Goal: Task Accomplishment & Management: Manage account settings

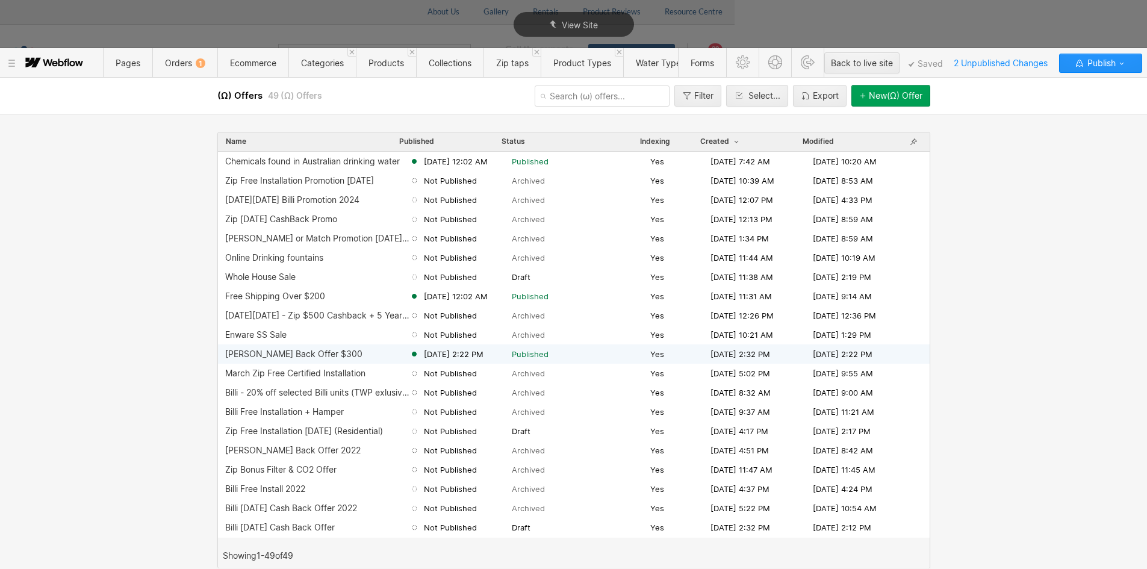
click at [320, 352] on div "[PERSON_NAME] Back Offer $300" at bounding box center [293, 354] width 137 height 10
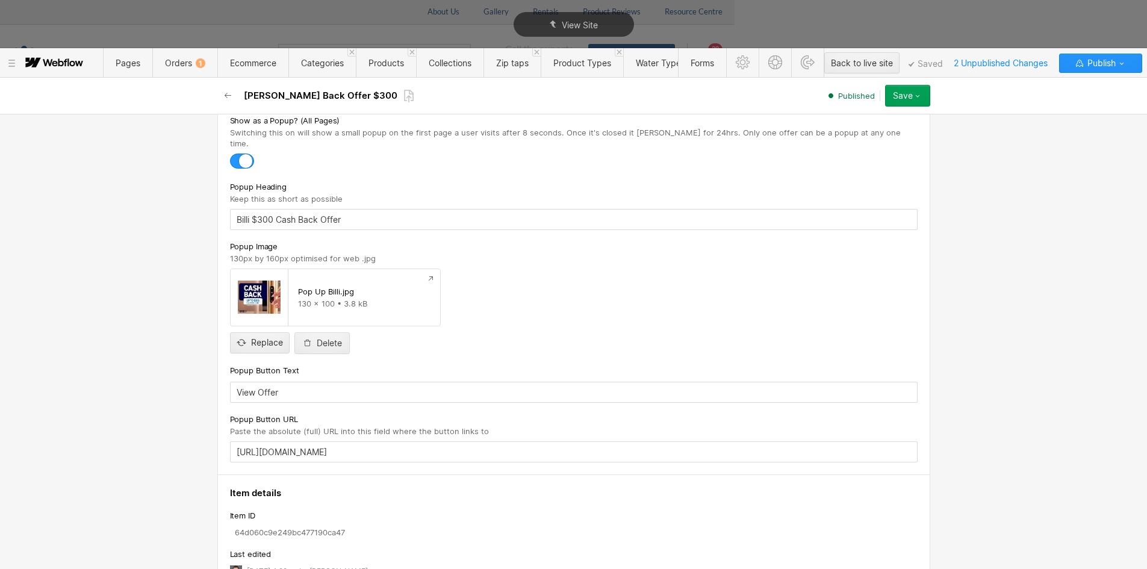
scroll to position [823, 0]
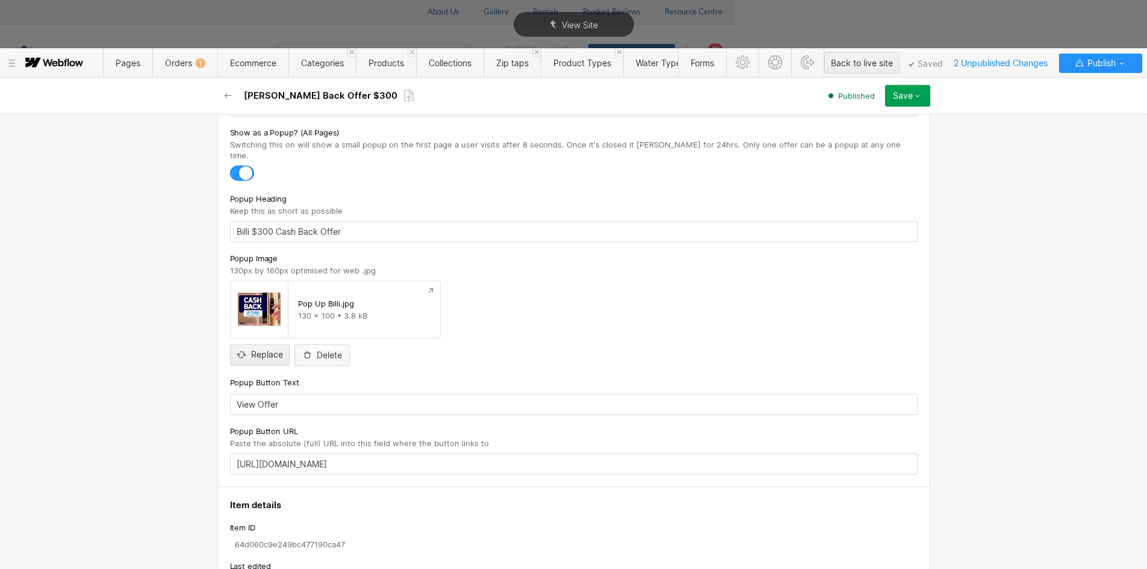
click at [319, 351] on div "Delete" at bounding box center [329, 356] width 25 height 10
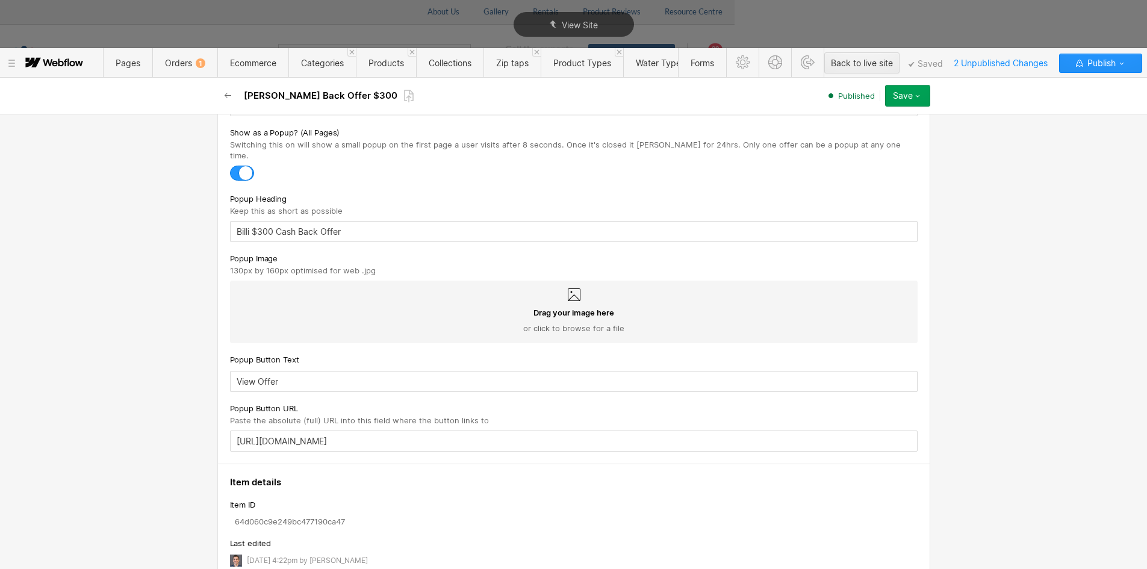
click at [264, 307] on div "Drag your image here or click to browse for a file" at bounding box center [574, 320] width 669 height 27
click at [0, 0] on input "Drag your image here or click to browse for a file" at bounding box center [0, 0] width 0 height 0
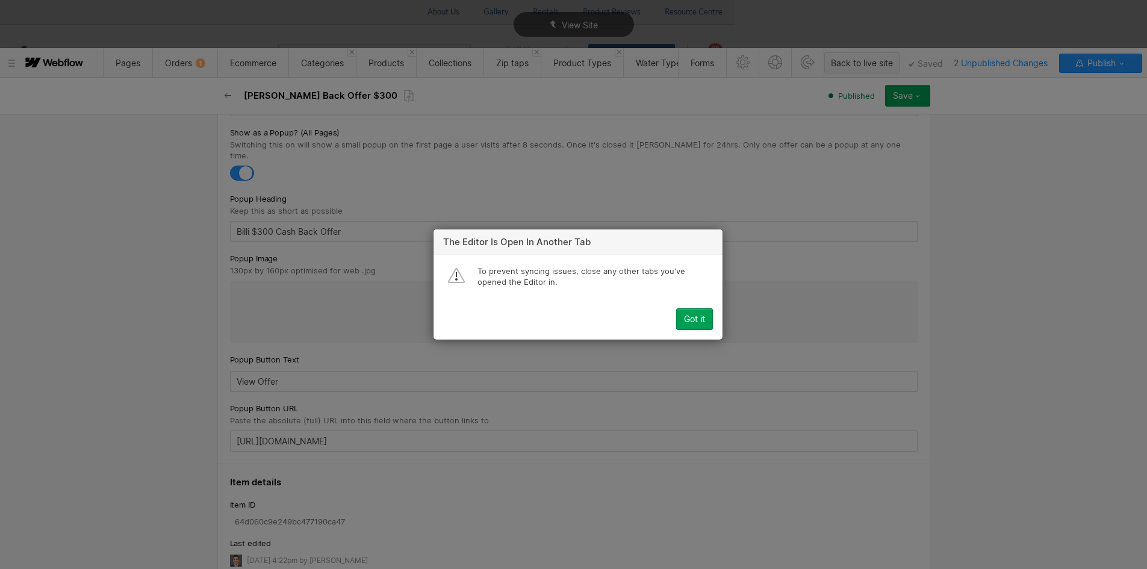
click at [691, 325] on button "Got it" at bounding box center [694, 319] width 37 height 22
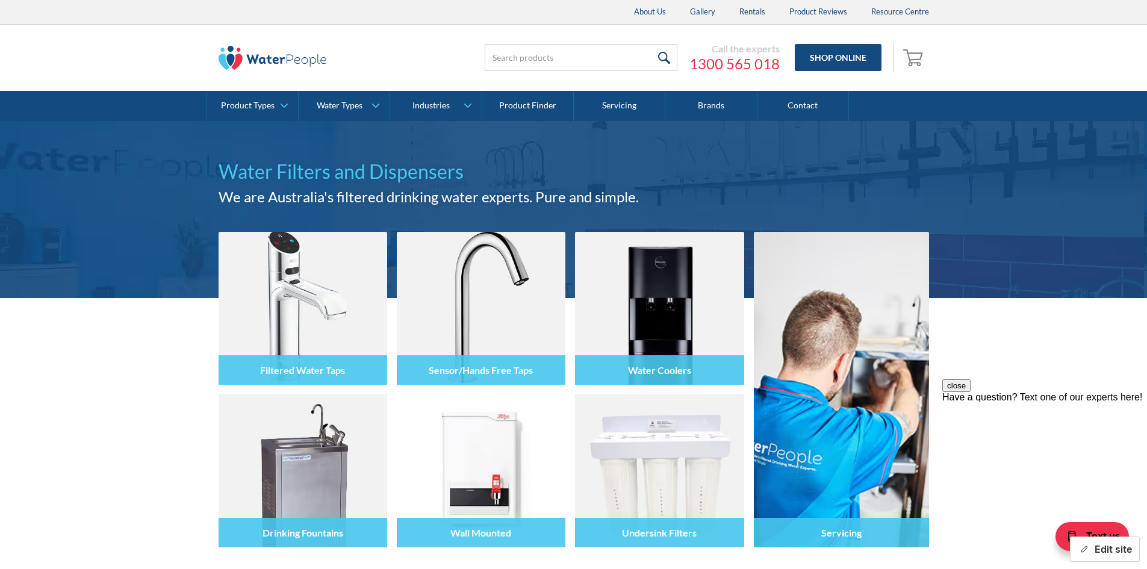
click at [1093, 543] on button "Edit site" at bounding box center [1105, 549] width 70 height 25
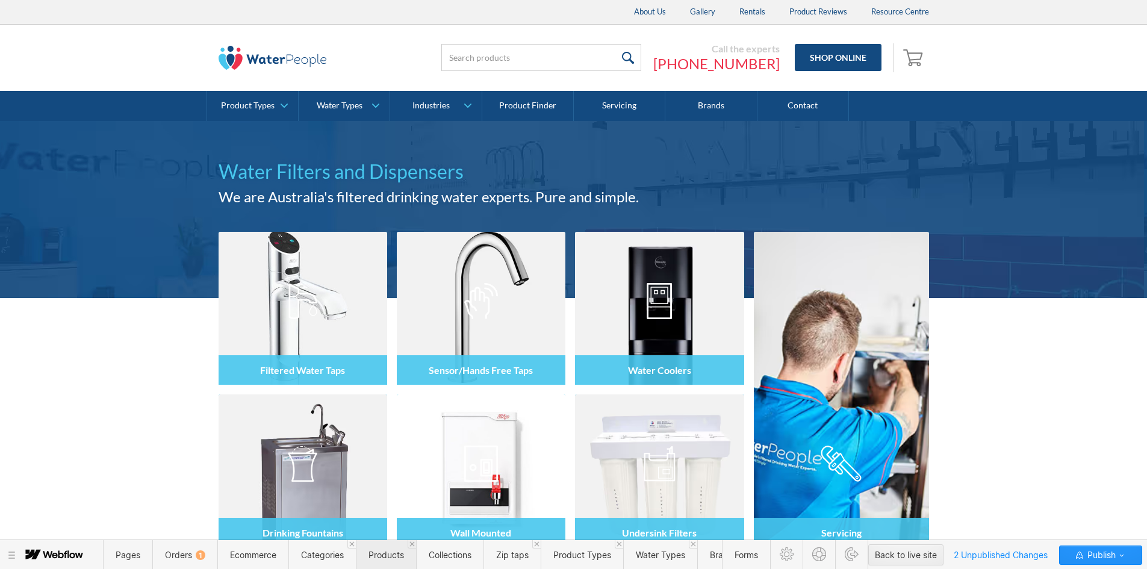
click at [384, 560] on span "Products" at bounding box center [386, 555] width 60 height 30
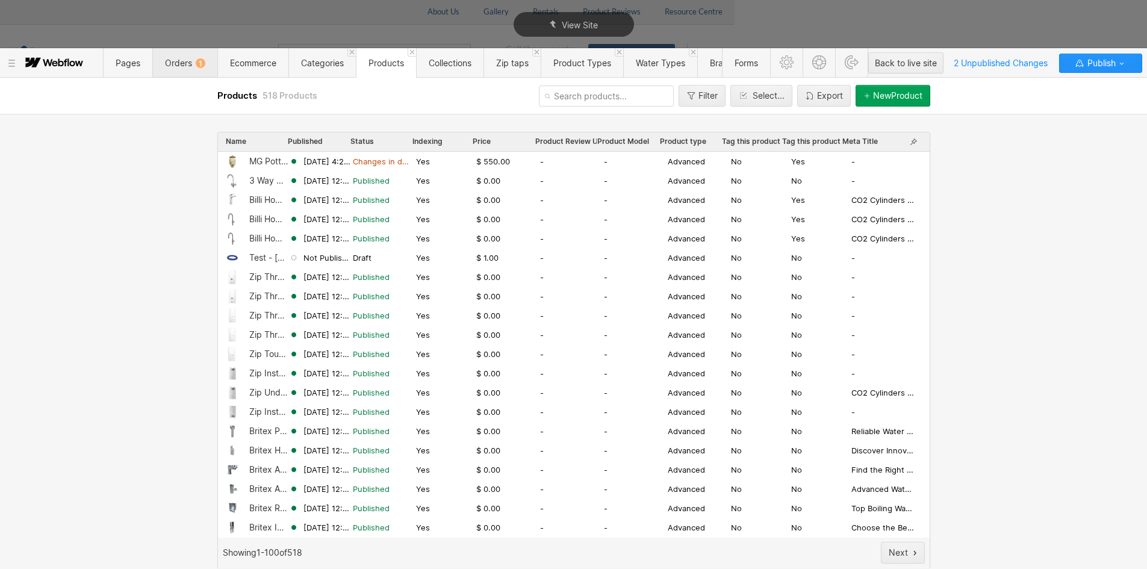
click at [182, 62] on span "Orders 1" at bounding box center [185, 63] width 40 height 10
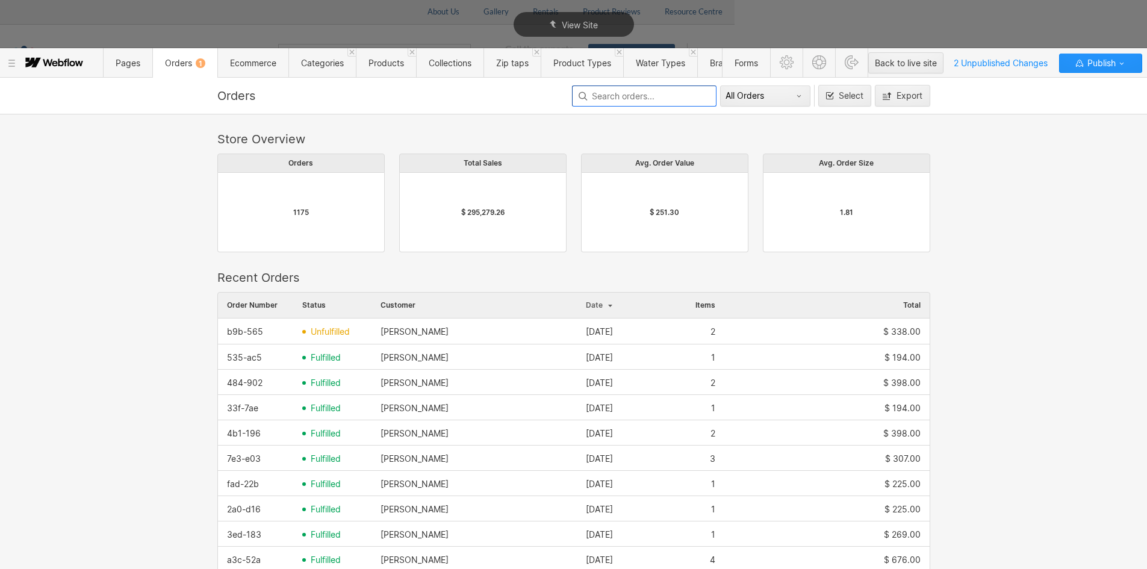
scroll to position [650, 704]
click at [431, 61] on span "Collections" at bounding box center [450, 63] width 43 height 10
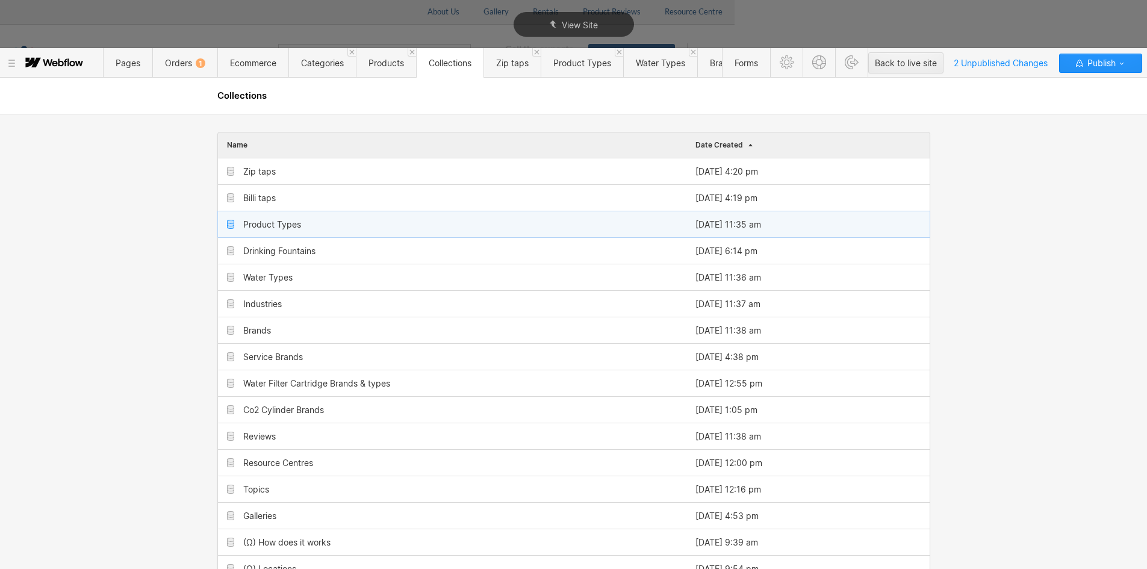
click at [267, 217] on div "Product Types" at bounding box center [452, 224] width 469 height 26
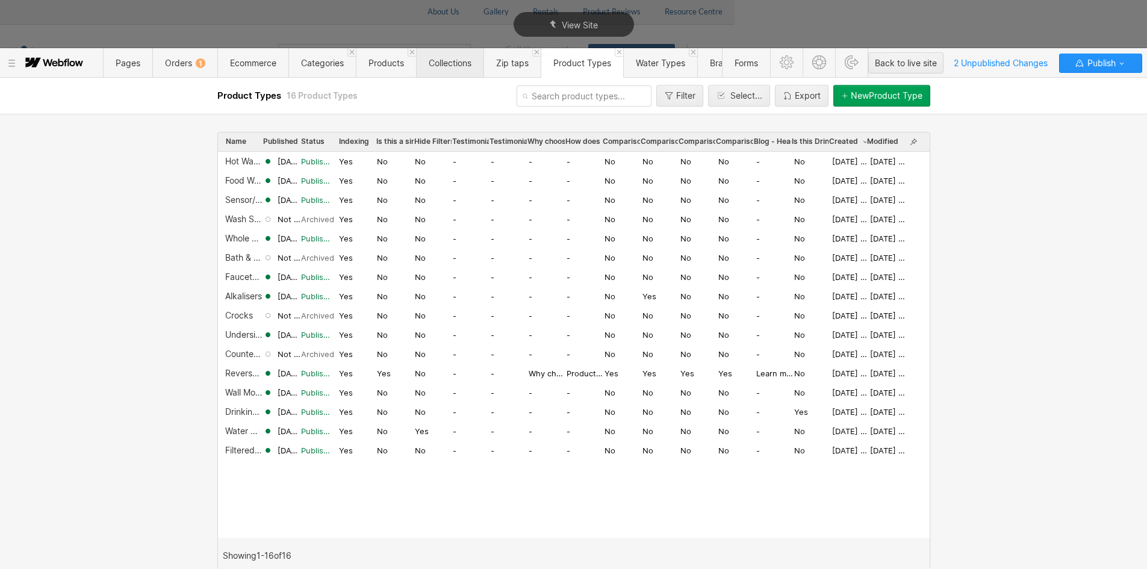
click at [429, 62] on span "Collections" at bounding box center [449, 63] width 67 height 30
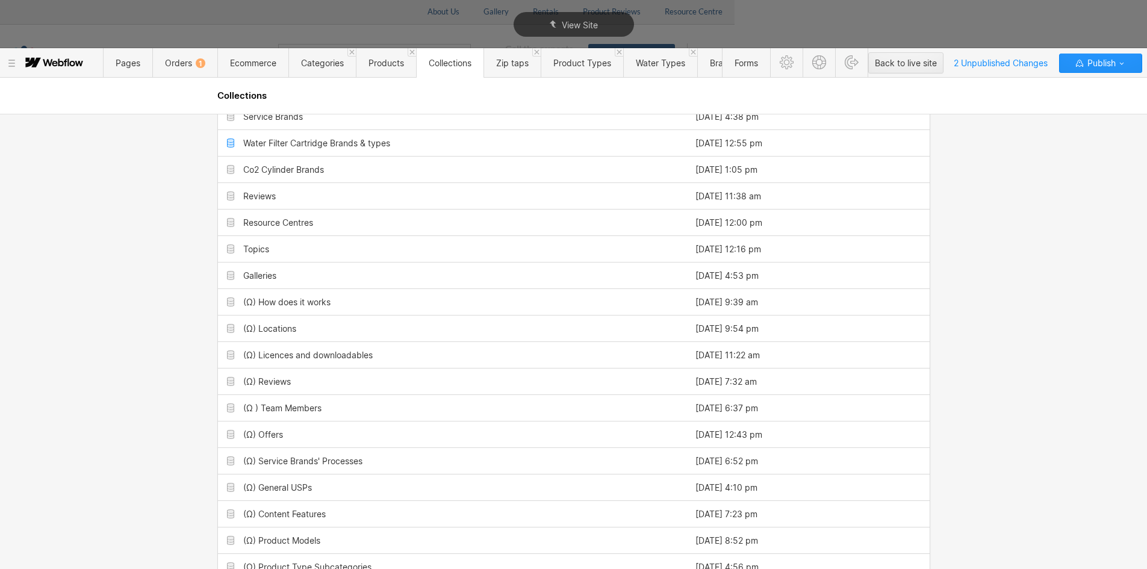
scroll to position [241, 0]
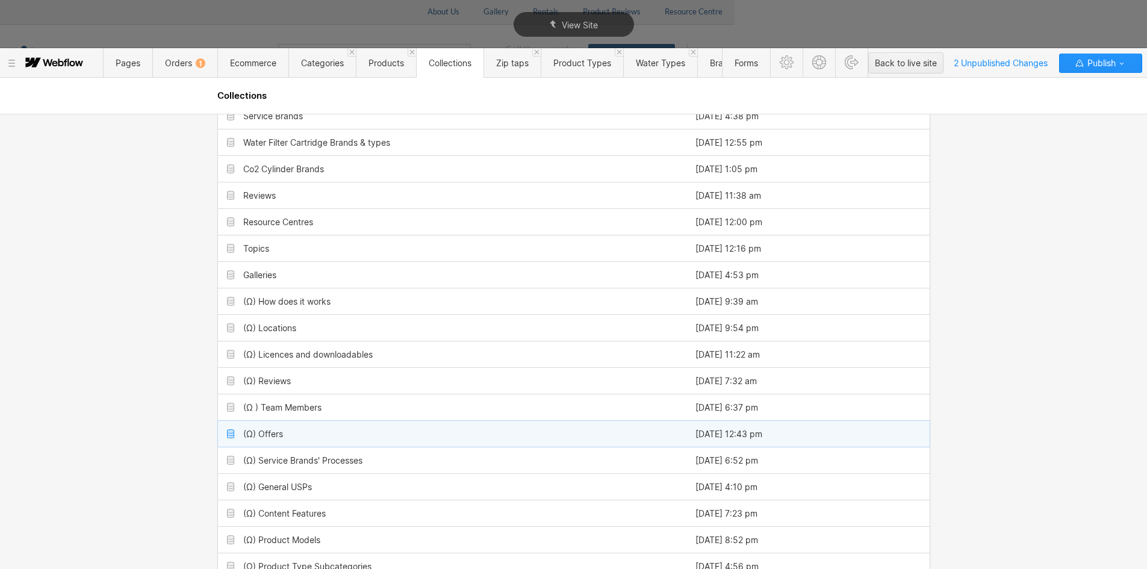
click at [273, 428] on div "(Ω) Offers" at bounding box center [452, 434] width 469 height 26
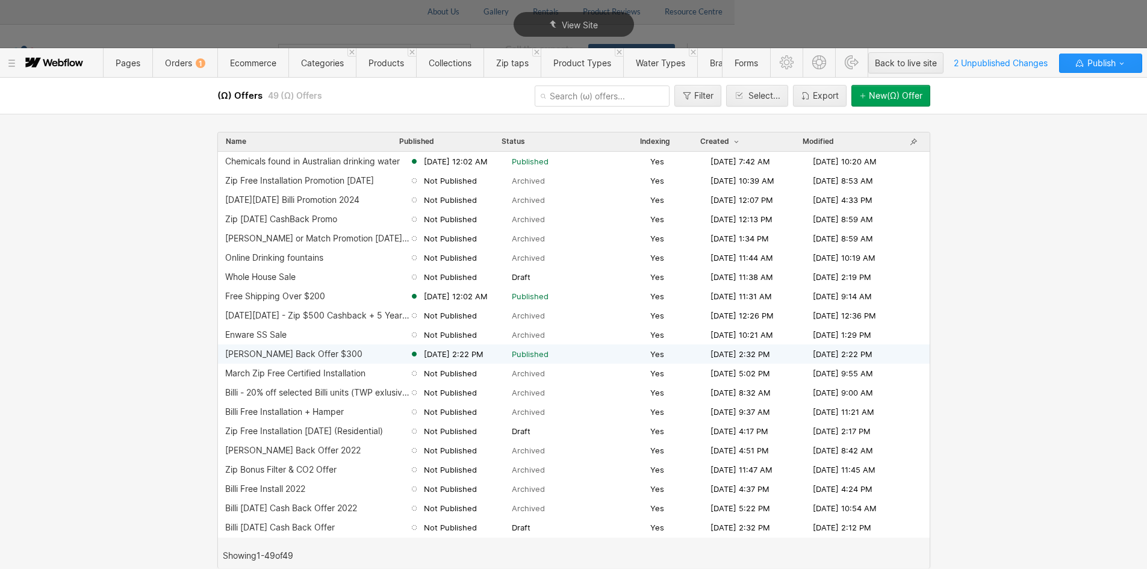
click at [312, 353] on div "[PERSON_NAME] Back Offer $300" at bounding box center [293, 354] width 137 height 10
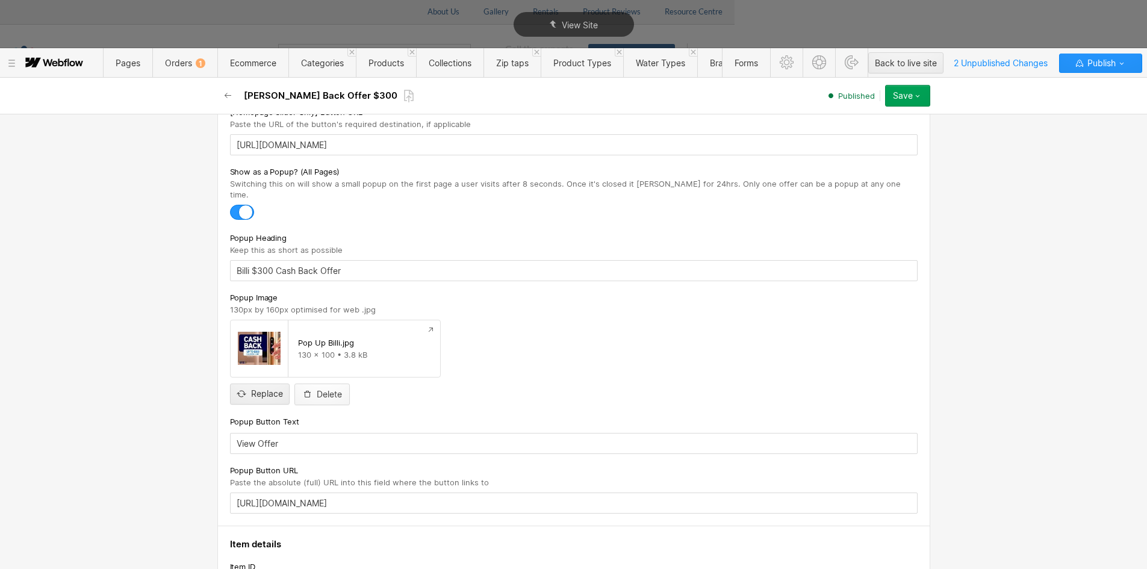
scroll to position [943, 0]
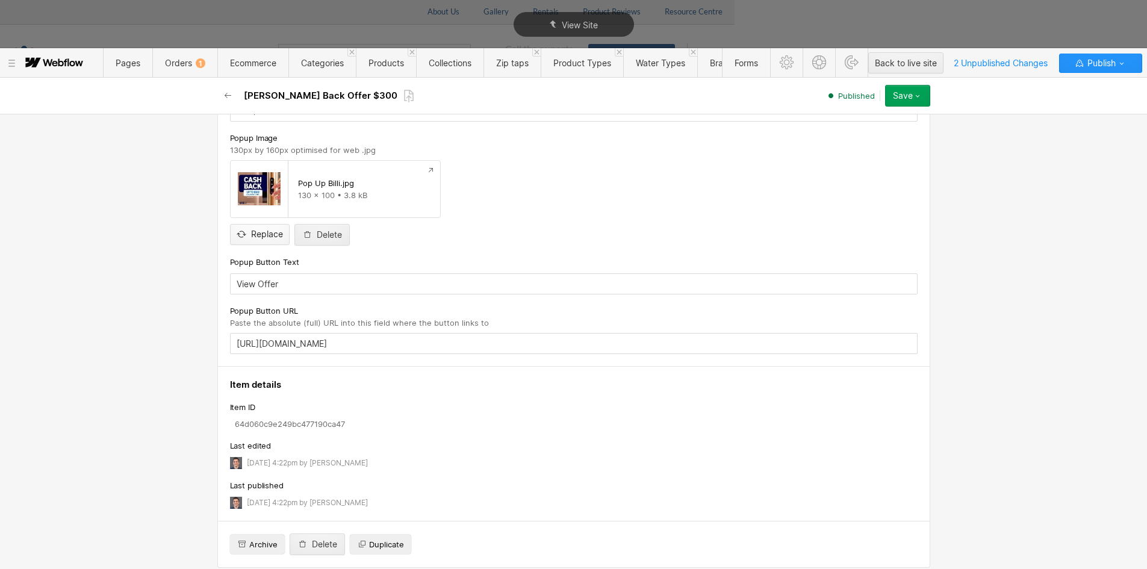
click at [259, 222] on input "file" at bounding box center [260, 225] width 58 height 40
type input "C:\fakepath\September_Promo_resized_130x160.jpg"
click at [922, 97] on icon "button" at bounding box center [918, 96] width 10 height 10
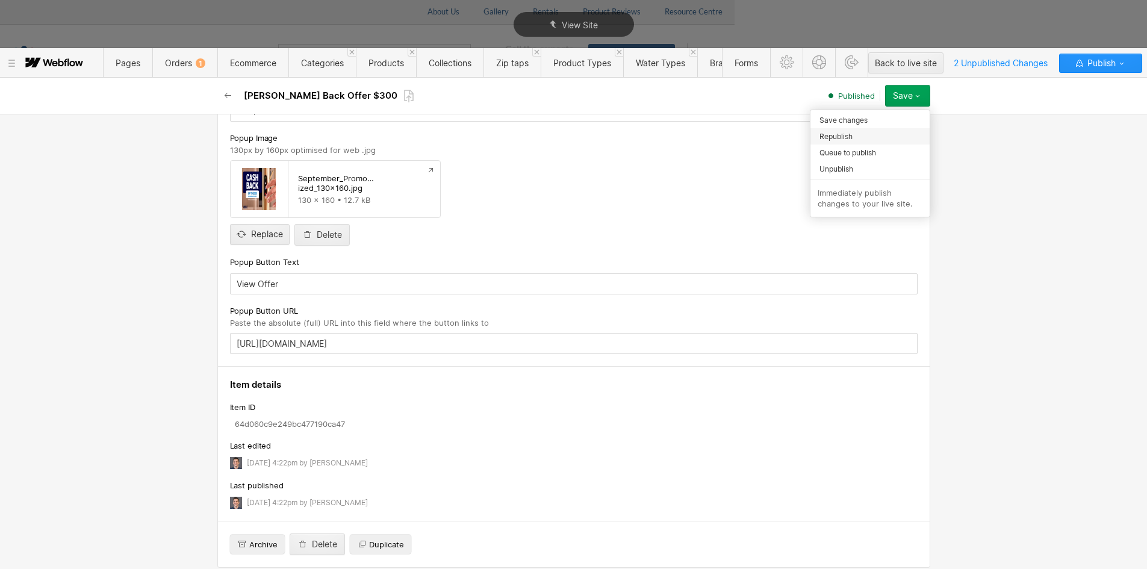
click at [880, 133] on div "Republish" at bounding box center [870, 136] width 119 height 16
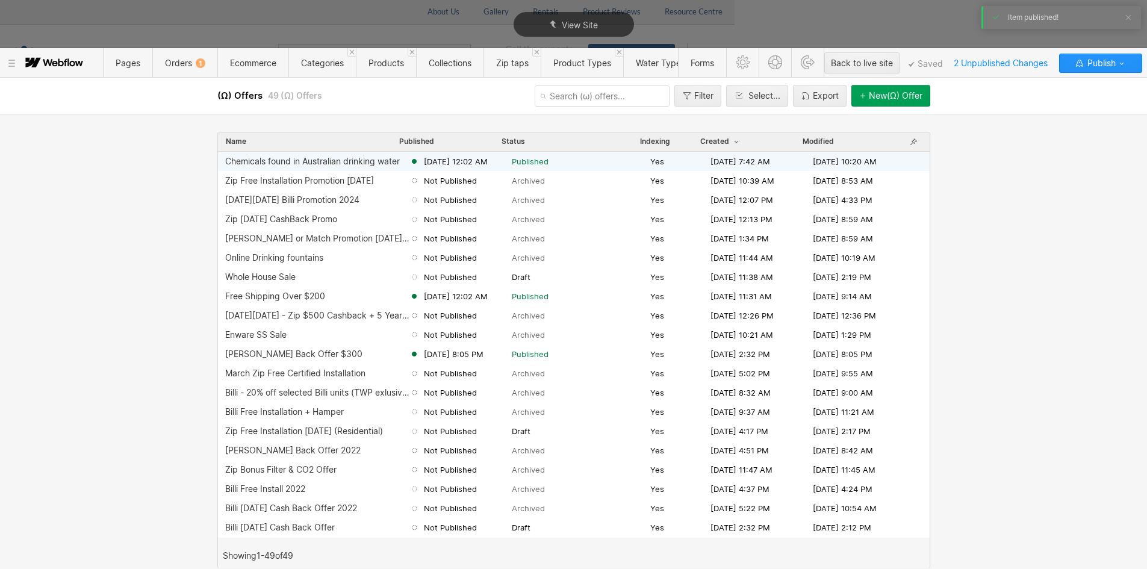
click at [299, 162] on div "Chemicals found in Australian drinking water" at bounding box center [312, 162] width 175 height 10
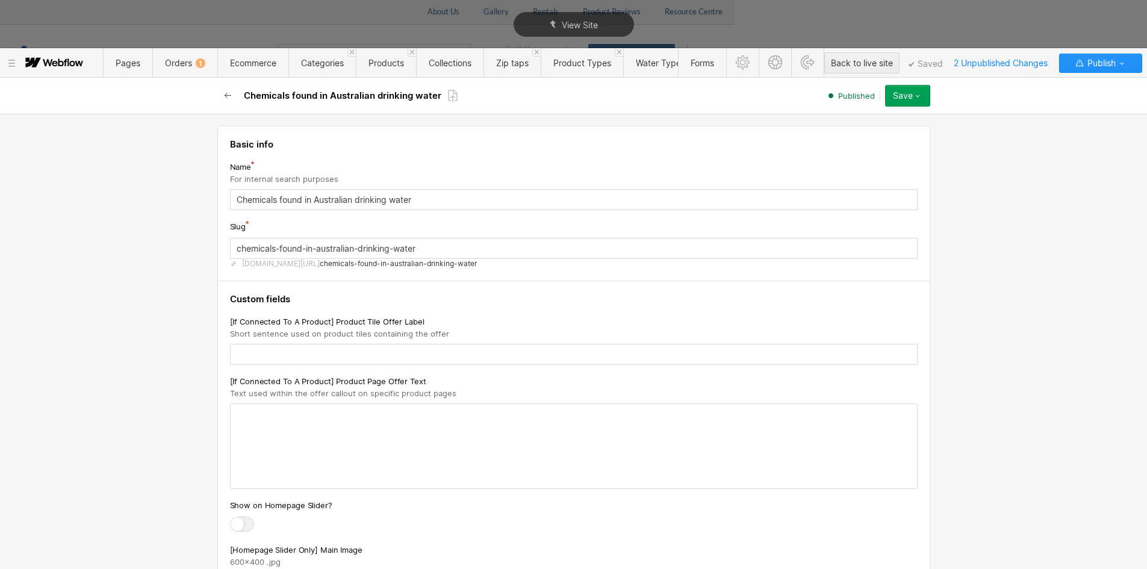
click at [229, 94] on icon "button" at bounding box center [228, 96] width 10 height 10
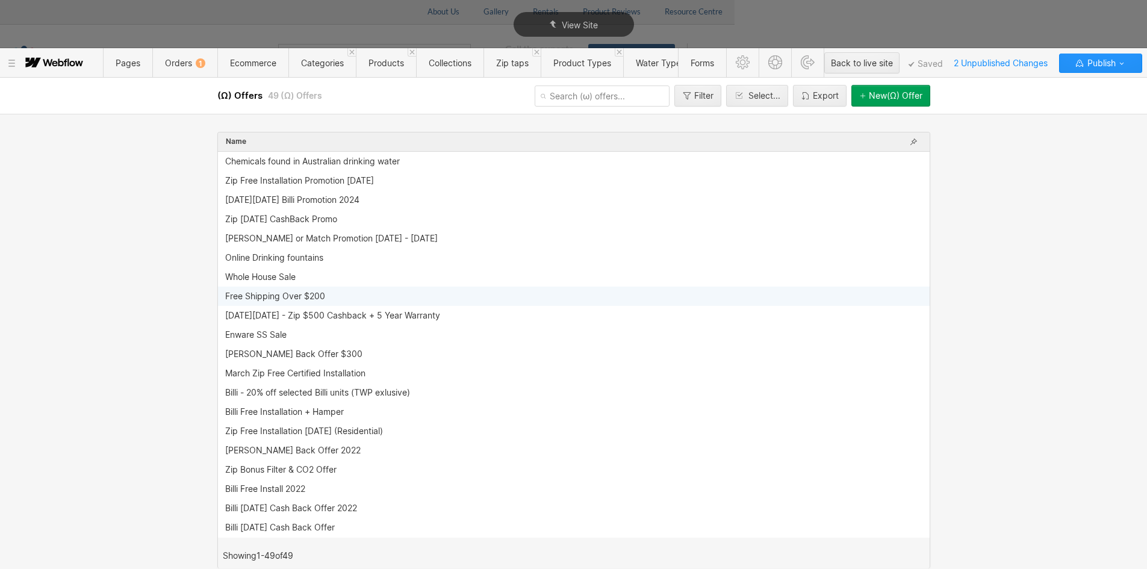
click at [282, 299] on div "Free Shipping Over $200" at bounding box center [275, 297] width 100 height 10
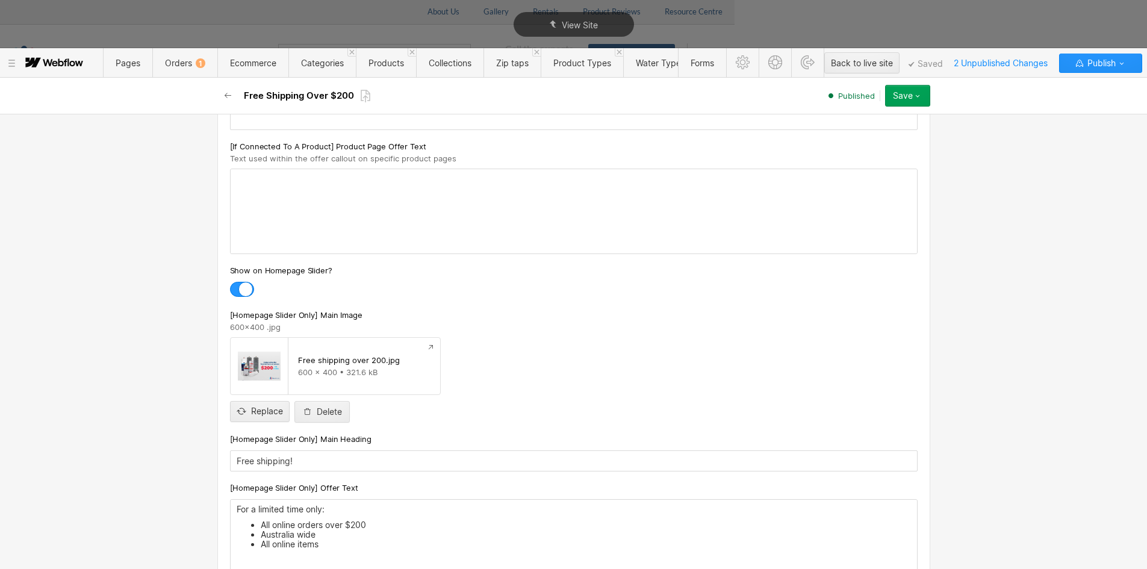
scroll to position [0, 0]
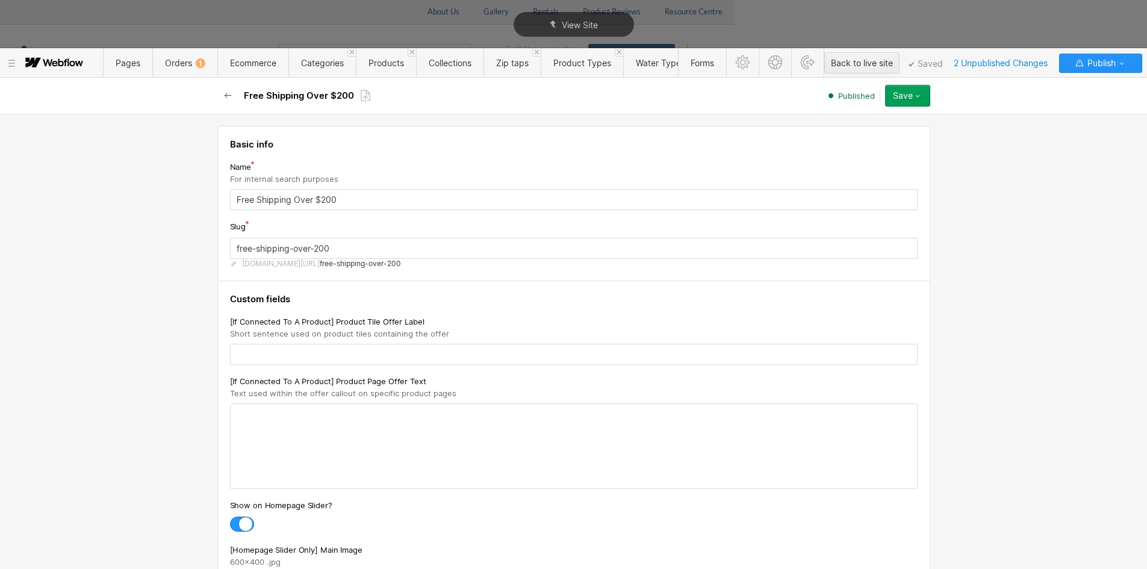
click at [222, 90] on button "button" at bounding box center [228, 96] width 22 height 22
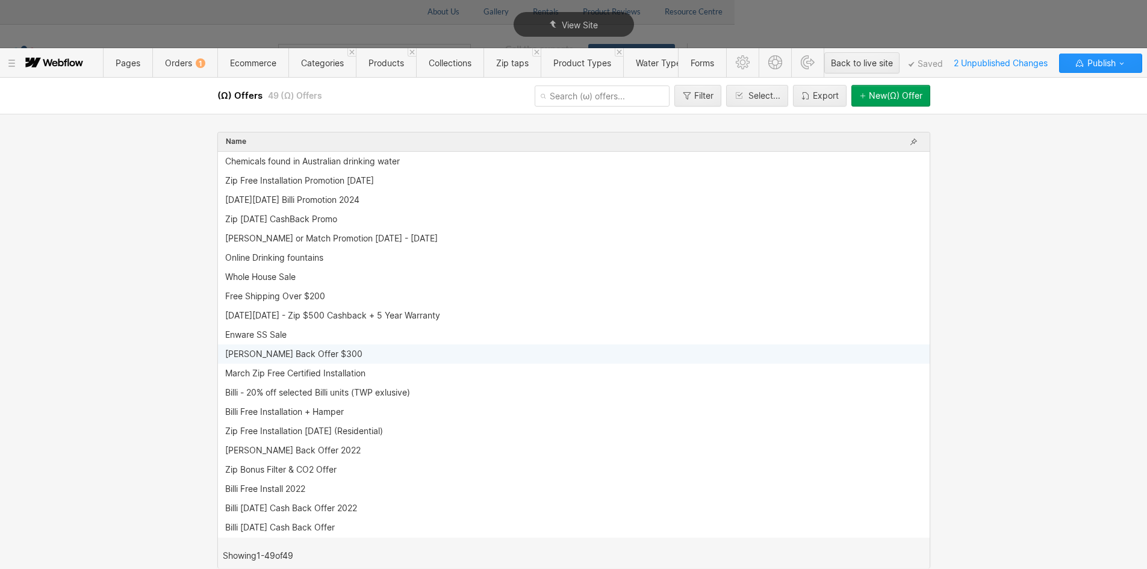
click at [285, 352] on div "[PERSON_NAME] Back Offer $300" at bounding box center [293, 354] width 137 height 10
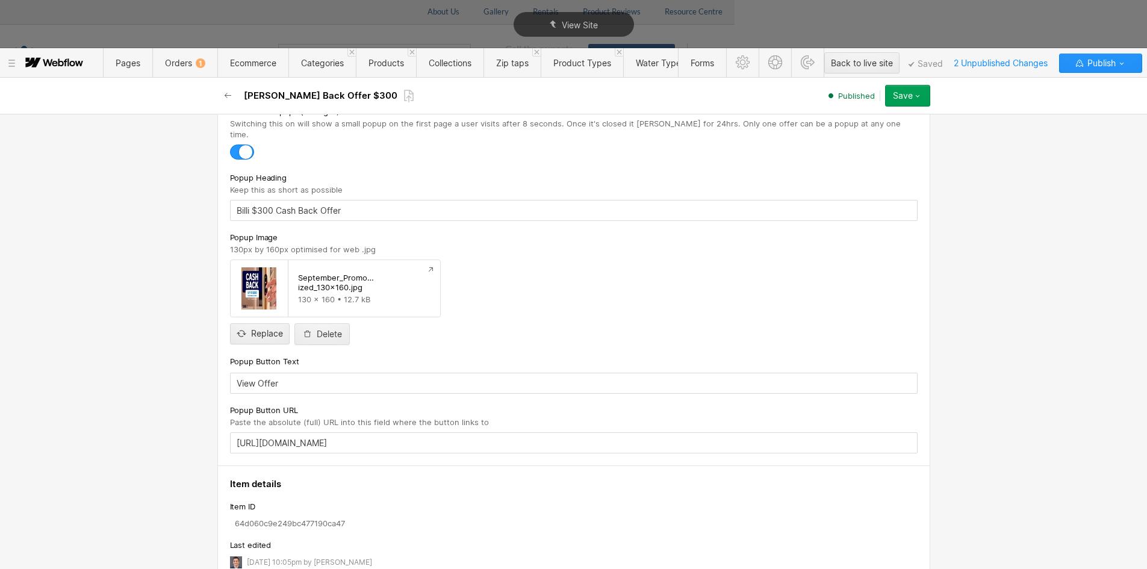
scroll to position [843, 0]
click at [249, 323] on input "file" at bounding box center [260, 325] width 58 height 40
type input "C:\fakepath\Pop Up Billi.jpg"
click at [250, 326] on input "file" at bounding box center [260, 325] width 58 height 40
click at [256, 319] on input "file" at bounding box center [260, 325] width 58 height 40
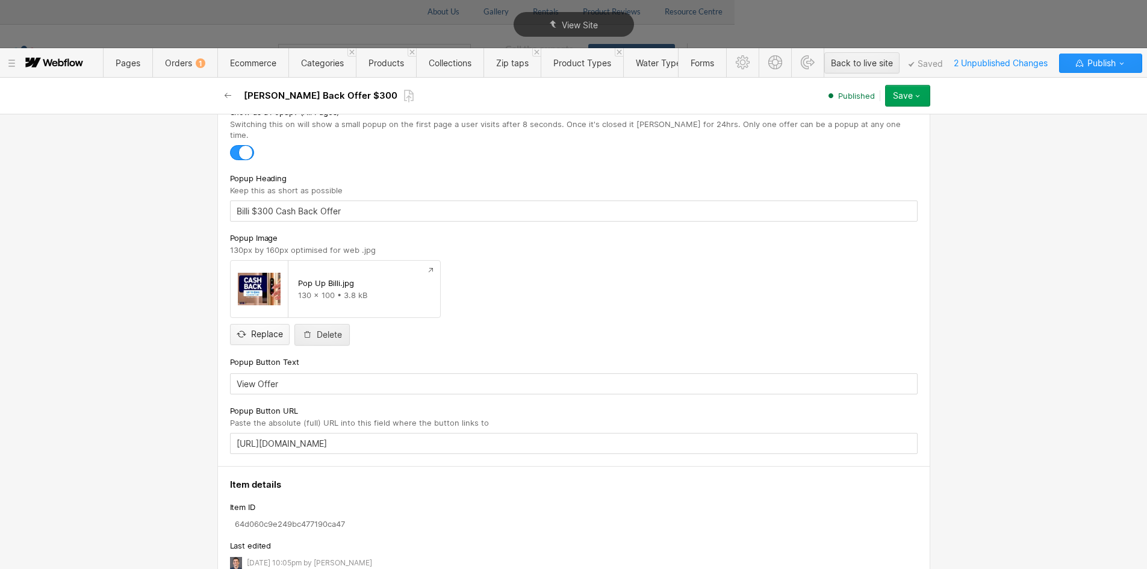
click at [260, 322] on input "file" at bounding box center [260, 325] width 58 height 40
click at [266, 326] on input "file" at bounding box center [260, 325] width 58 height 40
type input "C:\fakepath\September _Promo_AU_Facebook Banner 600x400px (2).jpg"
click at [925, 97] on button "Save" at bounding box center [907, 96] width 45 height 22
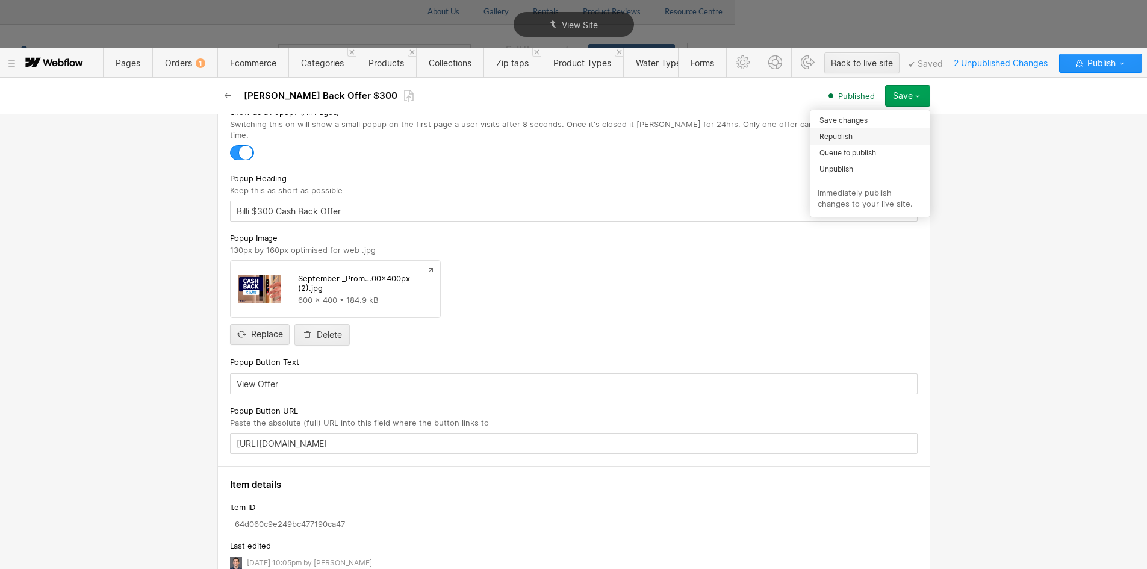
click at [857, 134] on div "Republish" at bounding box center [870, 136] width 119 height 16
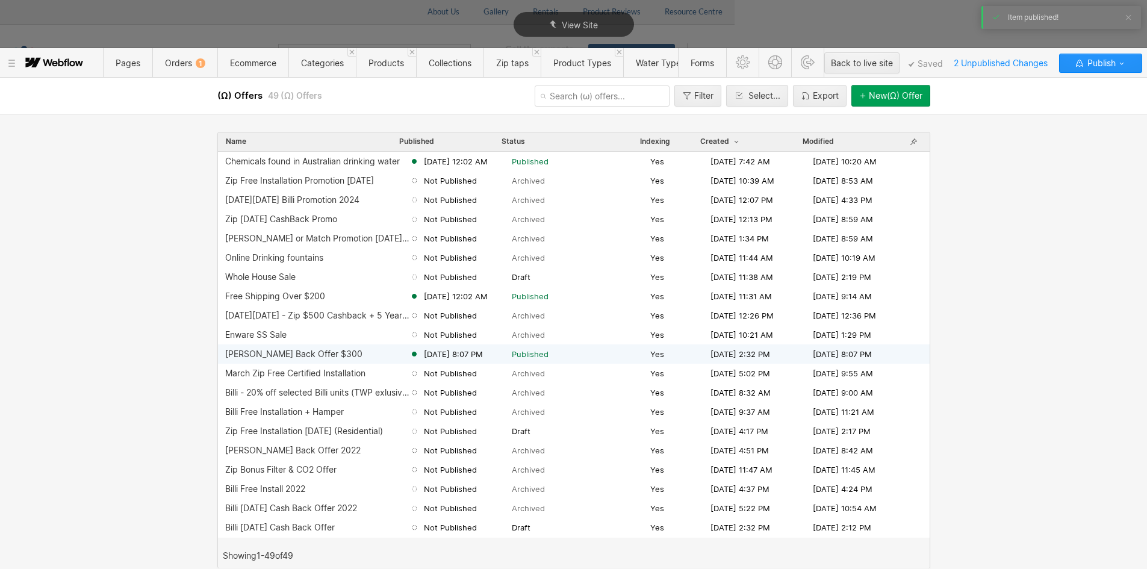
click at [270, 355] on div "[PERSON_NAME] Back Offer $300" at bounding box center [293, 354] width 137 height 10
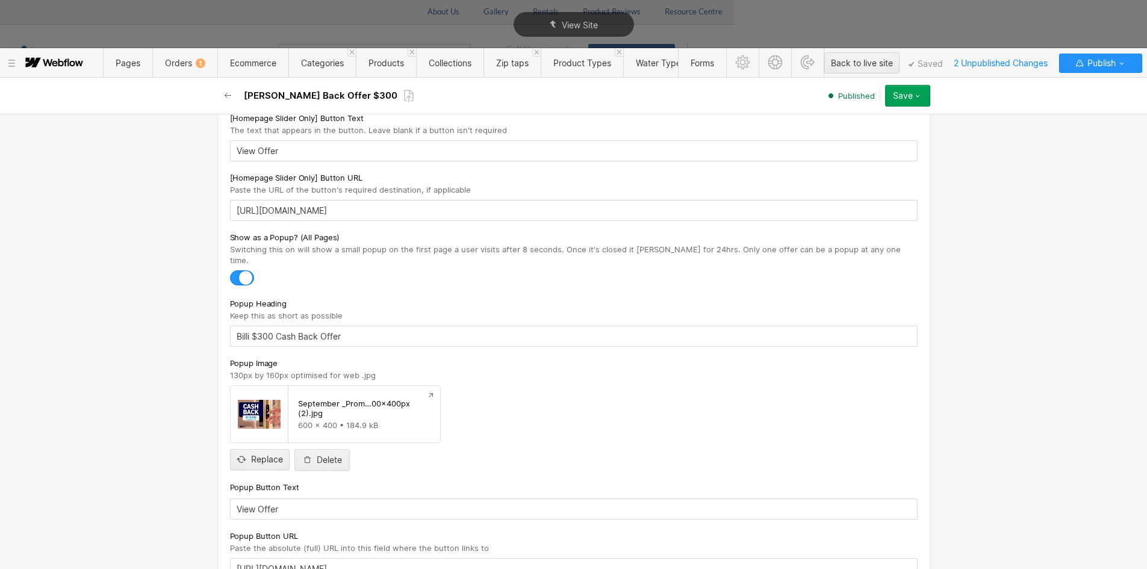
scroll to position [642, 0]
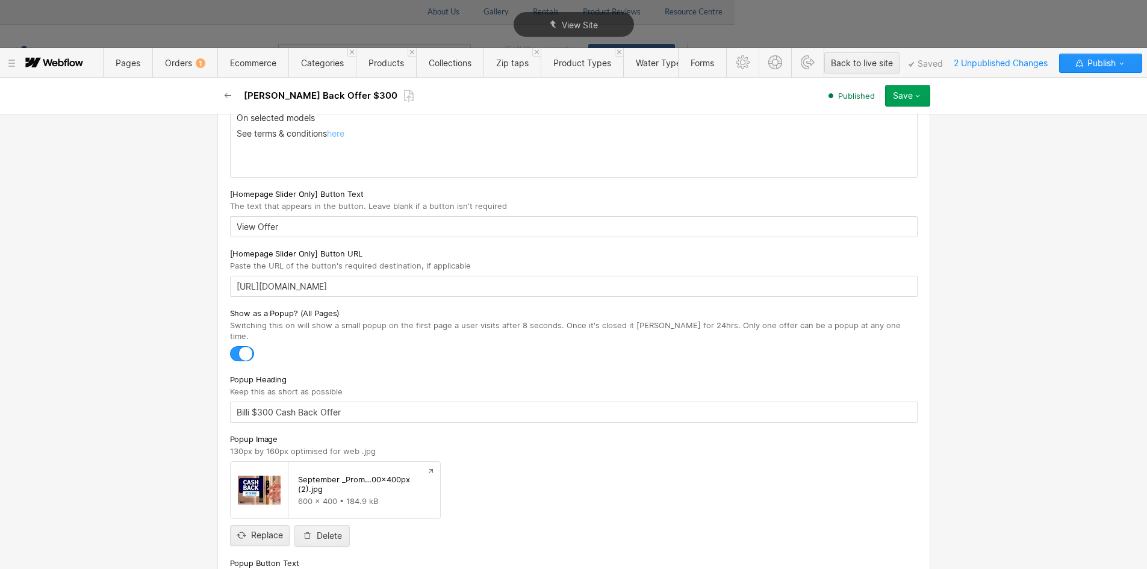
click at [923, 87] on button "Save" at bounding box center [907, 96] width 45 height 22
click at [870, 133] on div "Republish" at bounding box center [870, 136] width 119 height 16
click at [1128, 63] on button "Publish" at bounding box center [1100, 63] width 83 height 19
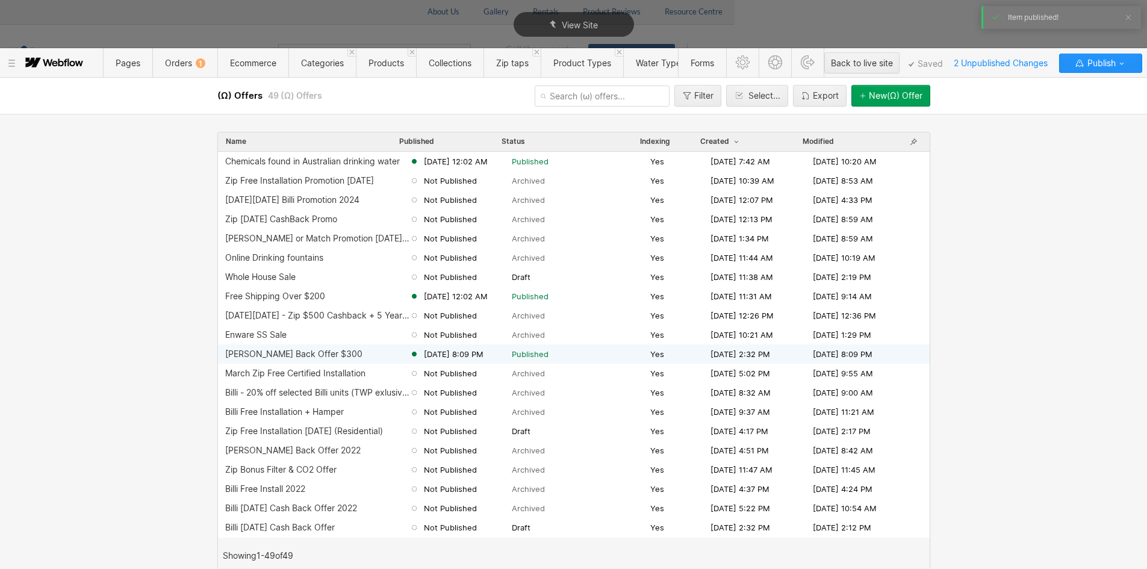
click at [288, 357] on div "[PERSON_NAME] Back Offer $300" at bounding box center [293, 354] width 137 height 10
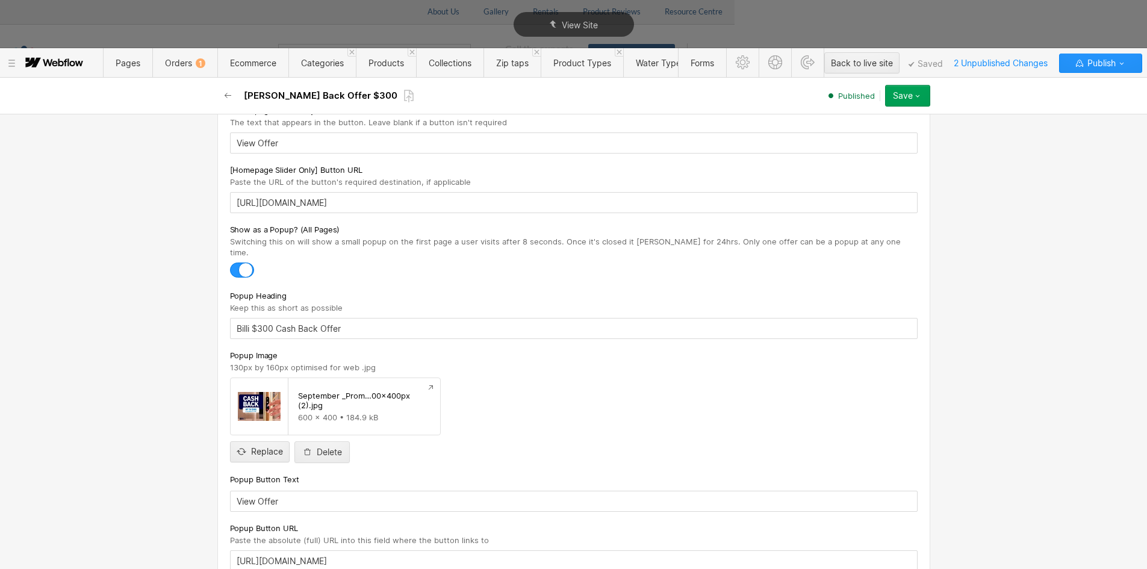
scroll to position [702, 0]
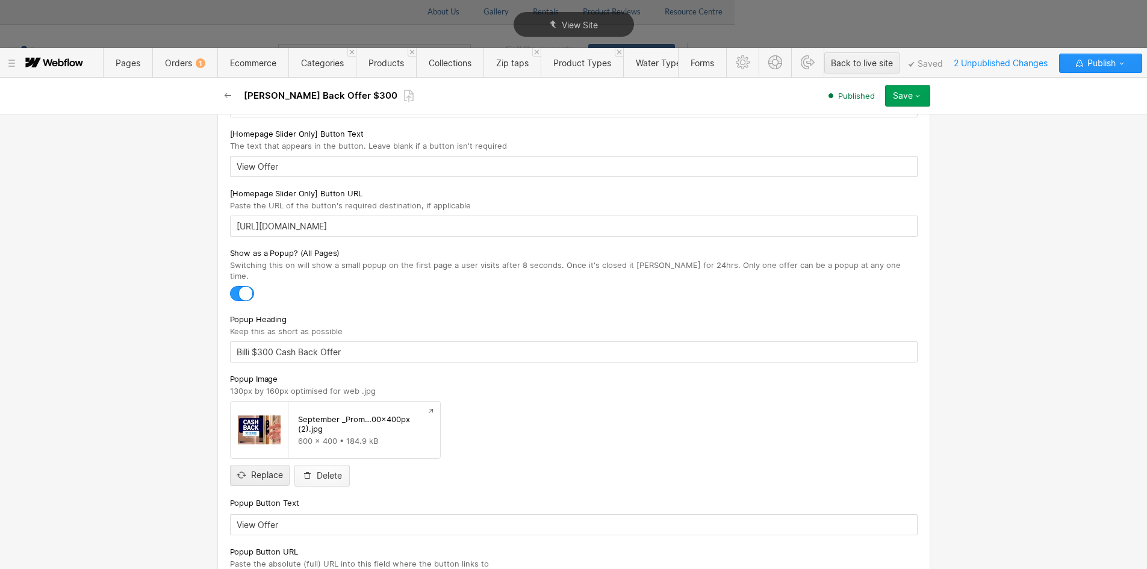
drag, startPoint x: 327, startPoint y: 460, endPoint x: 320, endPoint y: 460, distance: 6.6
click at [327, 471] on div "Delete" at bounding box center [329, 476] width 25 height 10
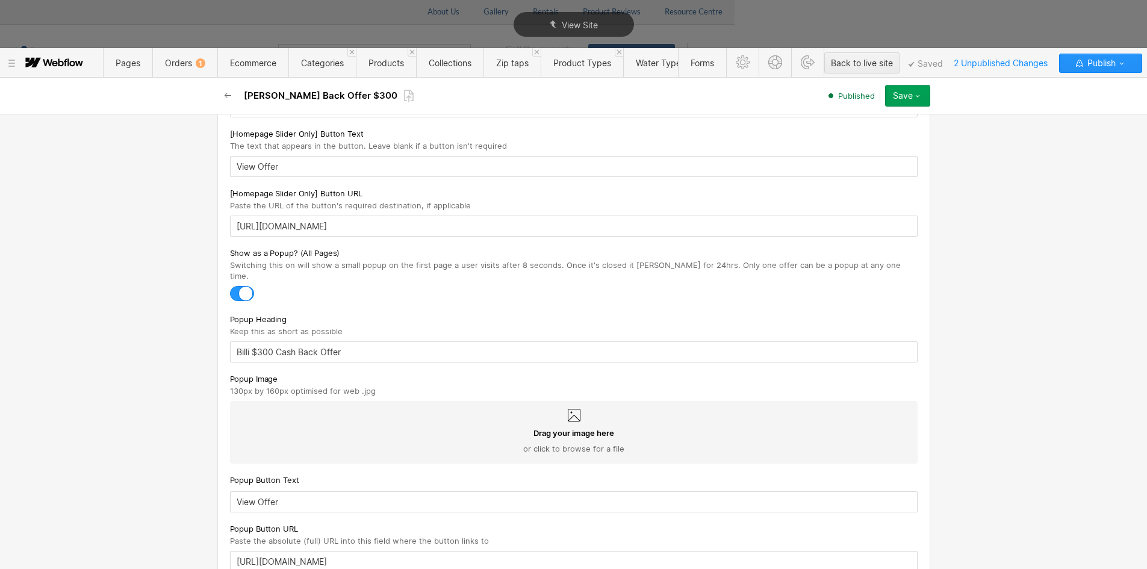
click at [275, 414] on div "Drag your image here or click to browse for a file" at bounding box center [574, 432] width 688 height 63
click at [0, 0] on input "Drag your image here or click to browse for a file" at bounding box center [0, 0] width 0 height 0
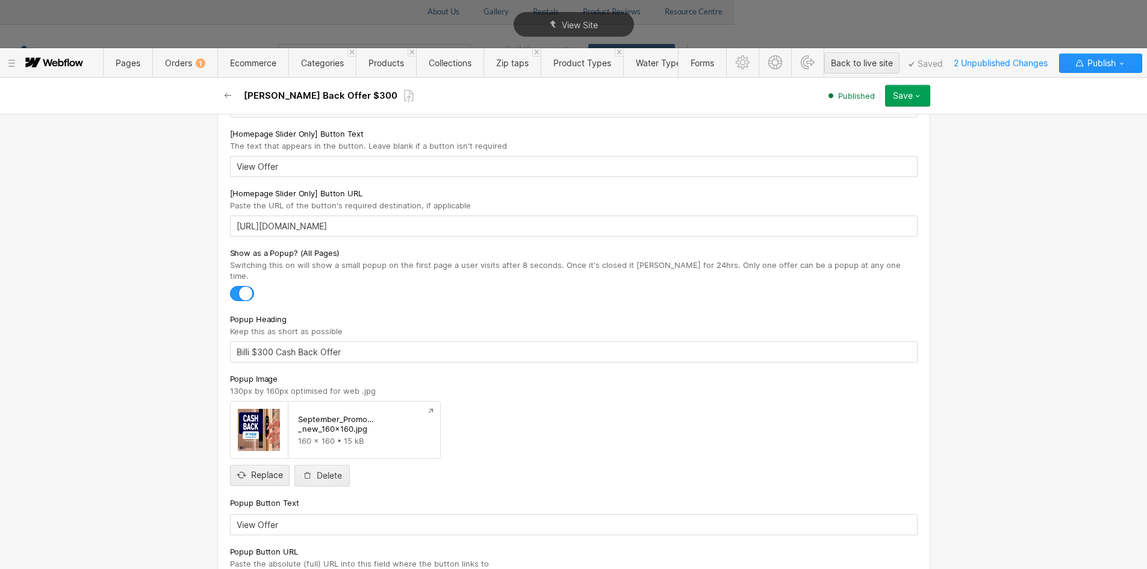
click at [922, 98] on icon "button" at bounding box center [918, 96] width 10 height 10
click at [859, 141] on div "Republish" at bounding box center [870, 136] width 119 height 16
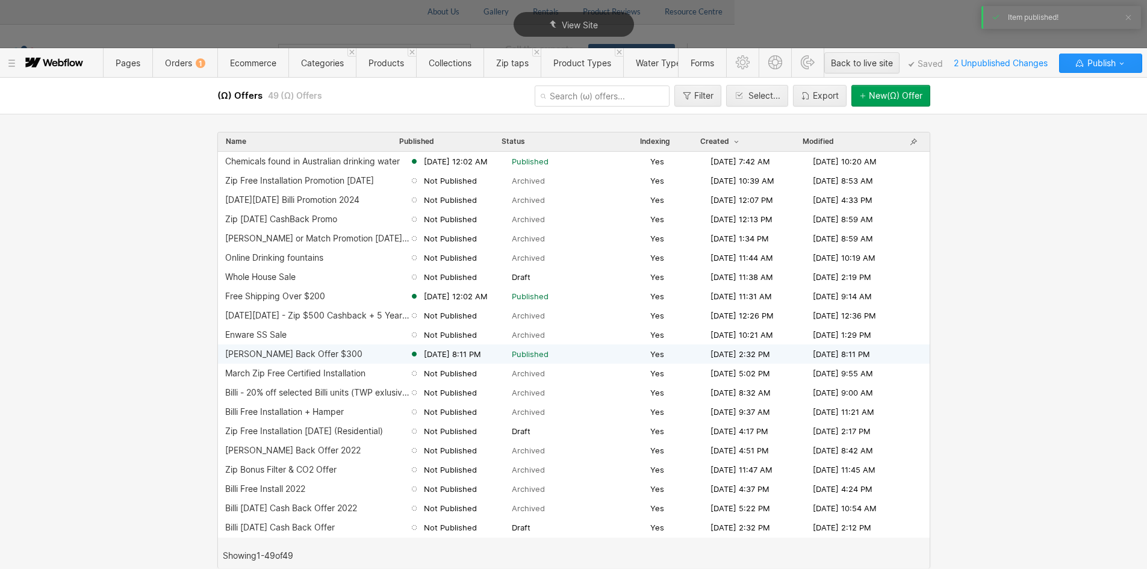
click at [275, 357] on div "[PERSON_NAME] Back Offer $300" at bounding box center [293, 354] width 137 height 10
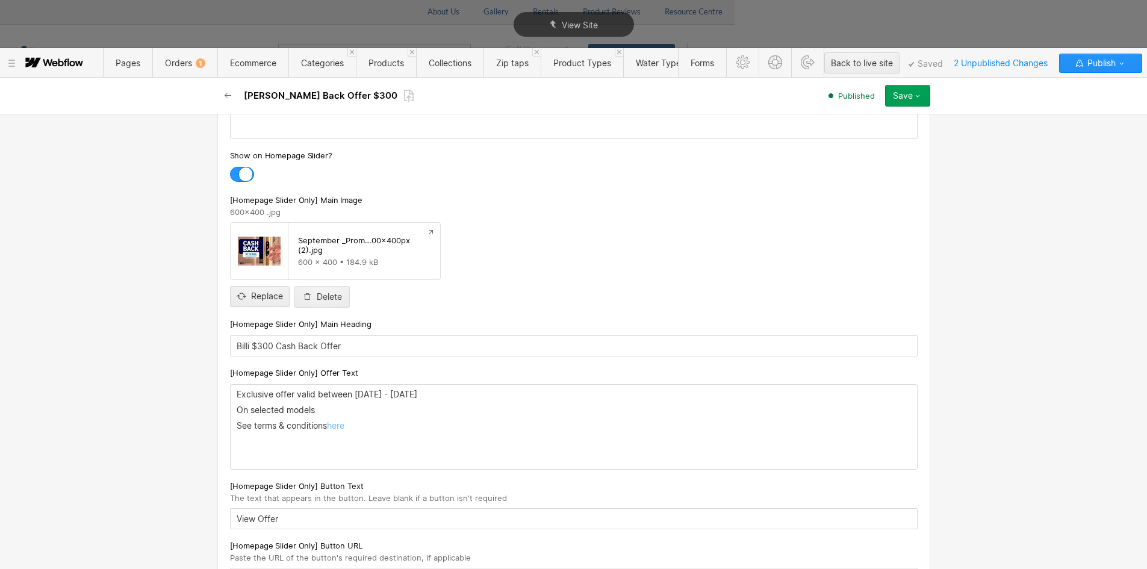
scroll to position [422, 0]
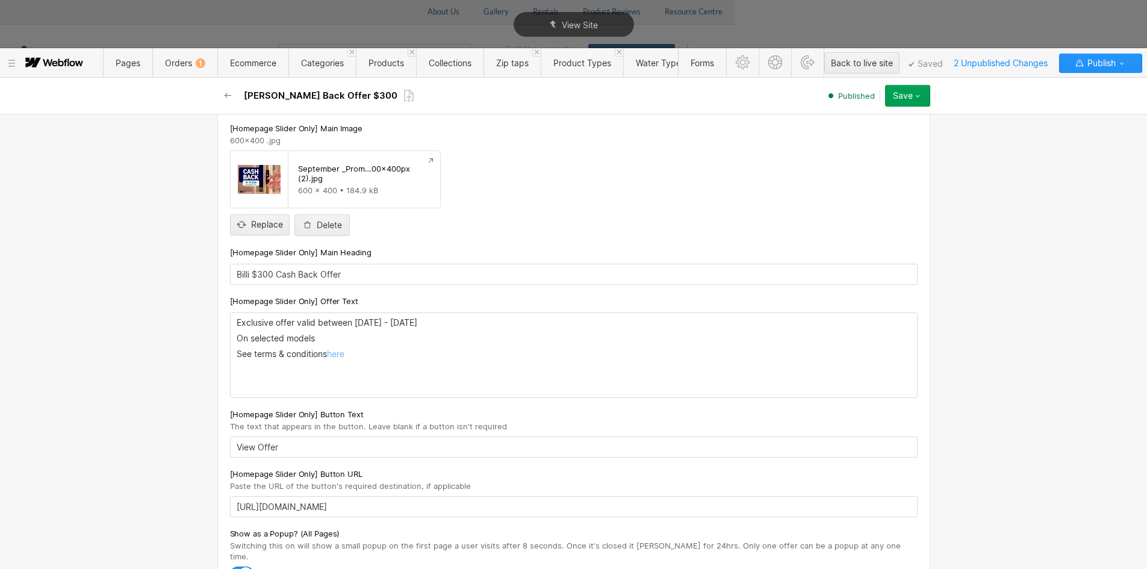
click at [237, 341] on p "On selected models" at bounding box center [574, 339] width 675 height 10
click at [237, 339] on p "On selected models" at bounding box center [574, 339] width 675 height 10
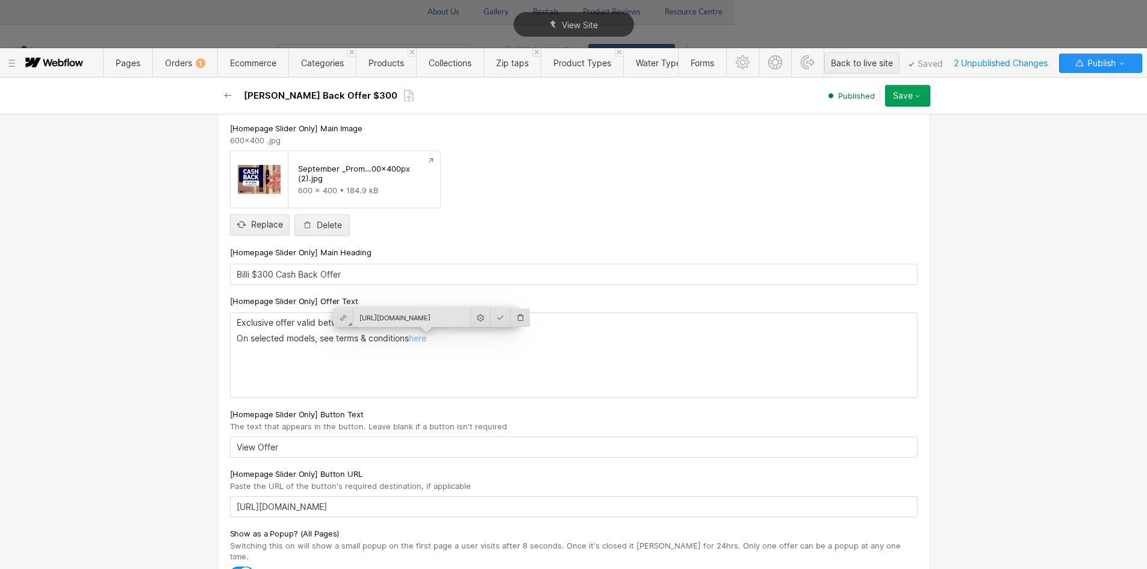
click at [676, 261] on div "[Homepage Slider Only] Main Heading Billi $300 Cash Back Offer" at bounding box center [574, 265] width 688 height 39
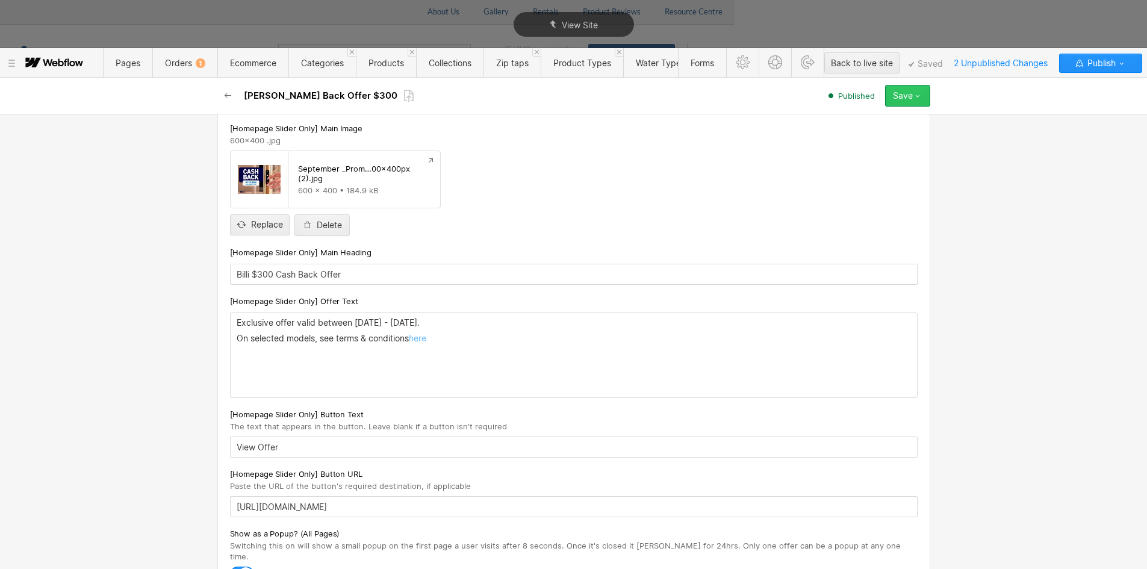
click at [923, 98] on button "Save" at bounding box center [907, 96] width 45 height 22
click at [826, 141] on span "Republish" at bounding box center [836, 136] width 33 height 11
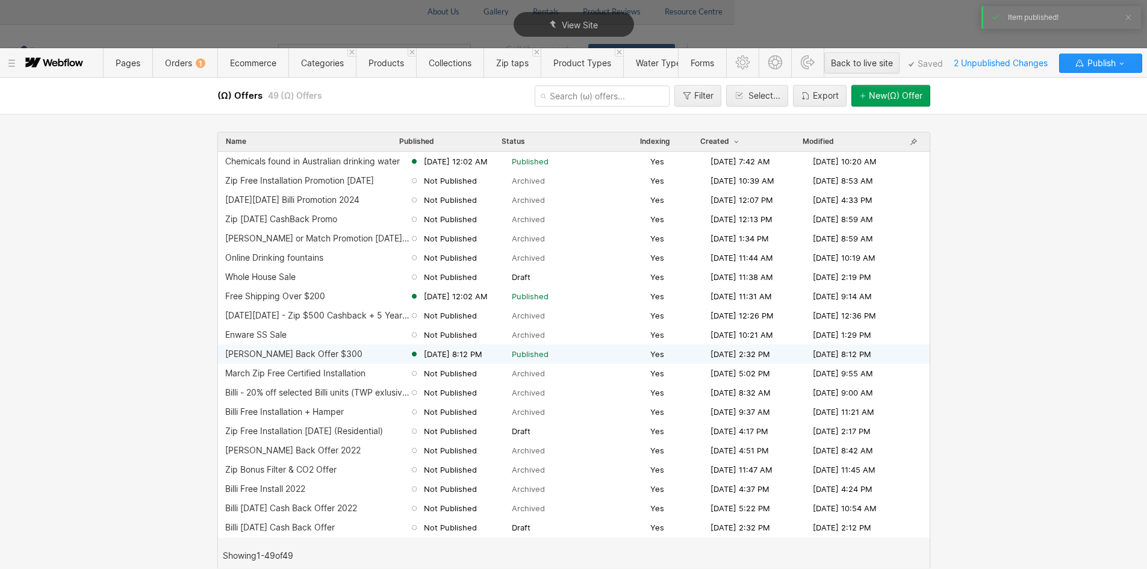
click at [298, 354] on div "[PERSON_NAME] Back Offer $300" at bounding box center [293, 354] width 137 height 10
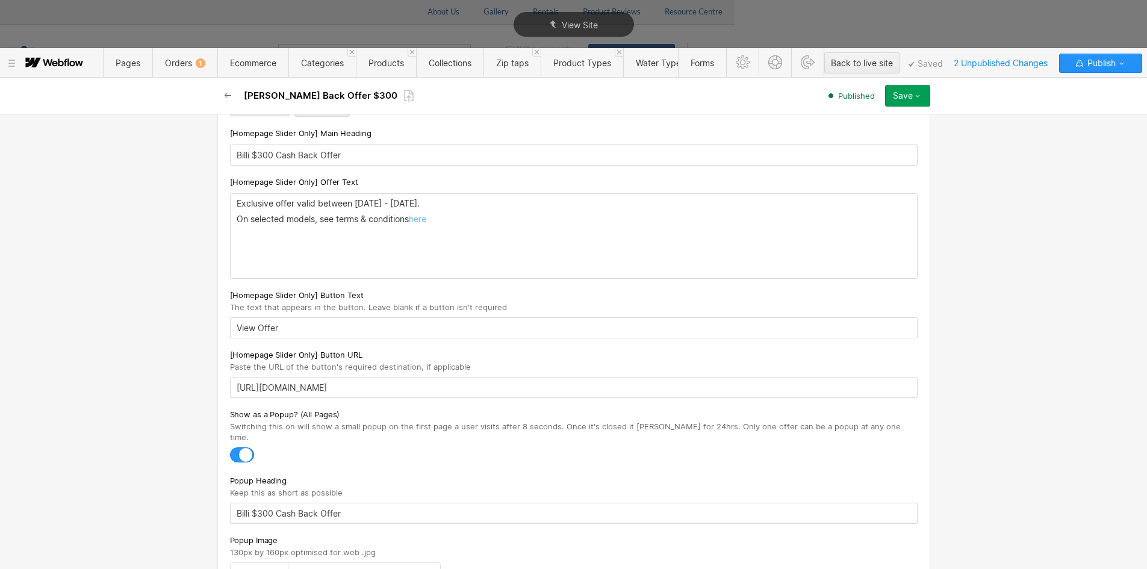
scroll to position [542, 0]
click at [228, 96] on icon "button" at bounding box center [228, 96] width 10 height 10
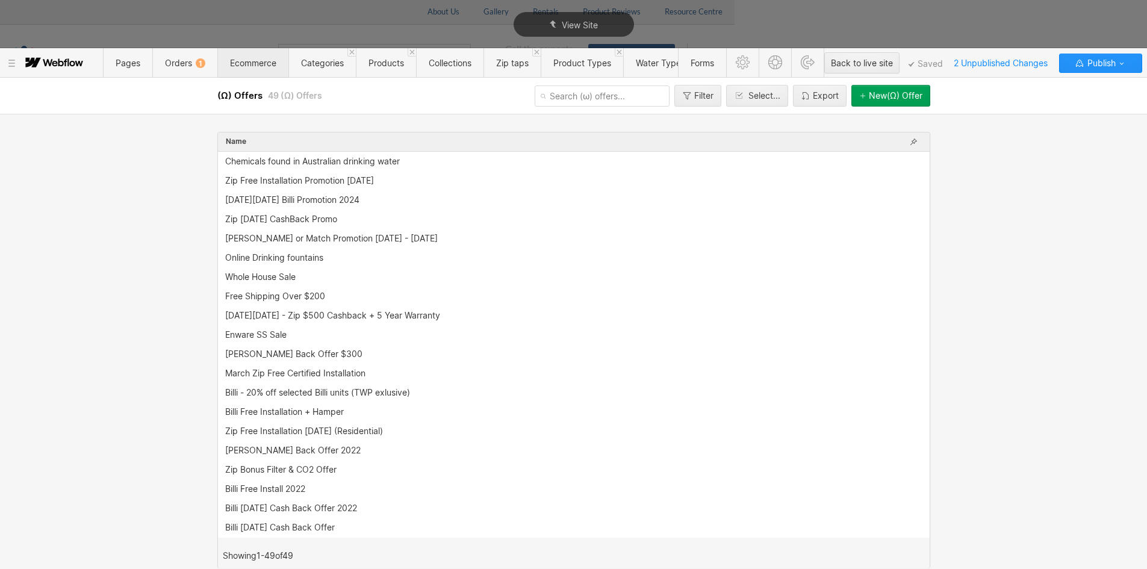
click at [252, 72] on span "Ecommerce" at bounding box center [252, 63] width 71 height 30
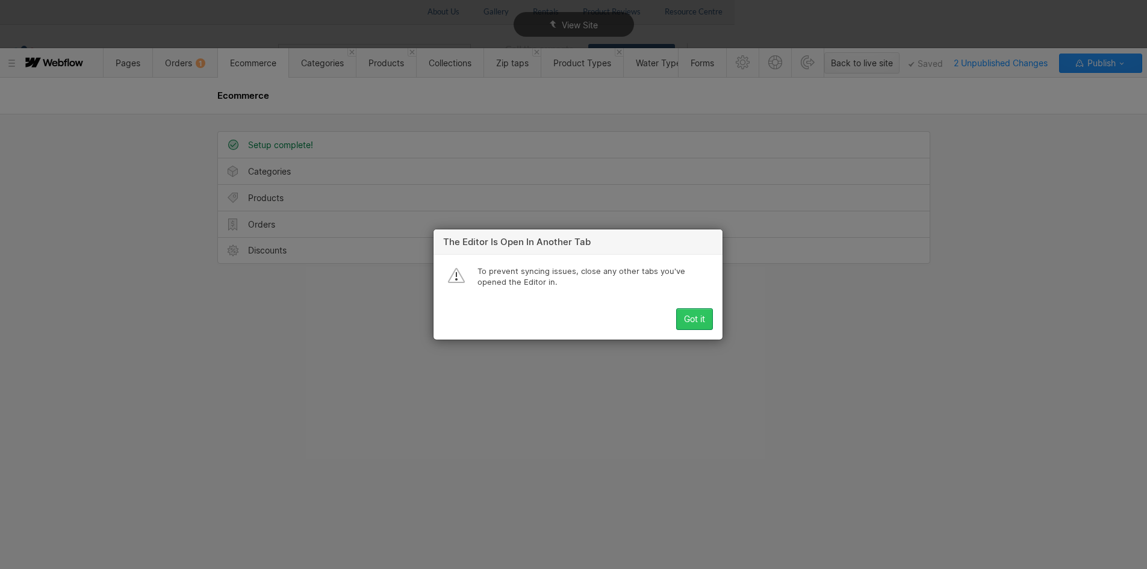
click at [696, 320] on div "Got it" at bounding box center [694, 319] width 21 height 10
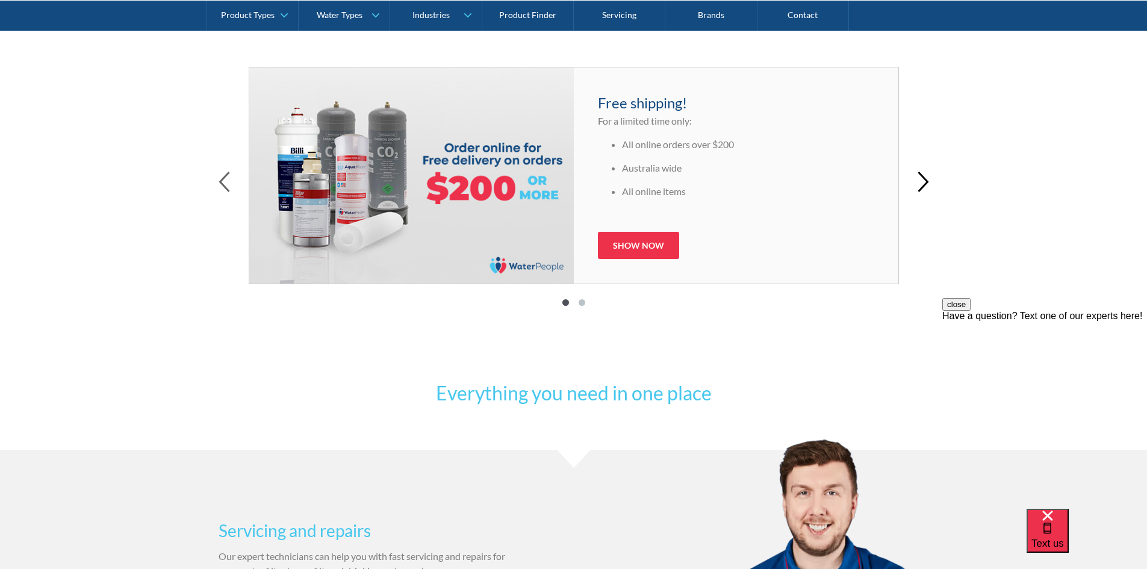
click at [923, 181] on icon "button" at bounding box center [923, 182] width 11 height 21
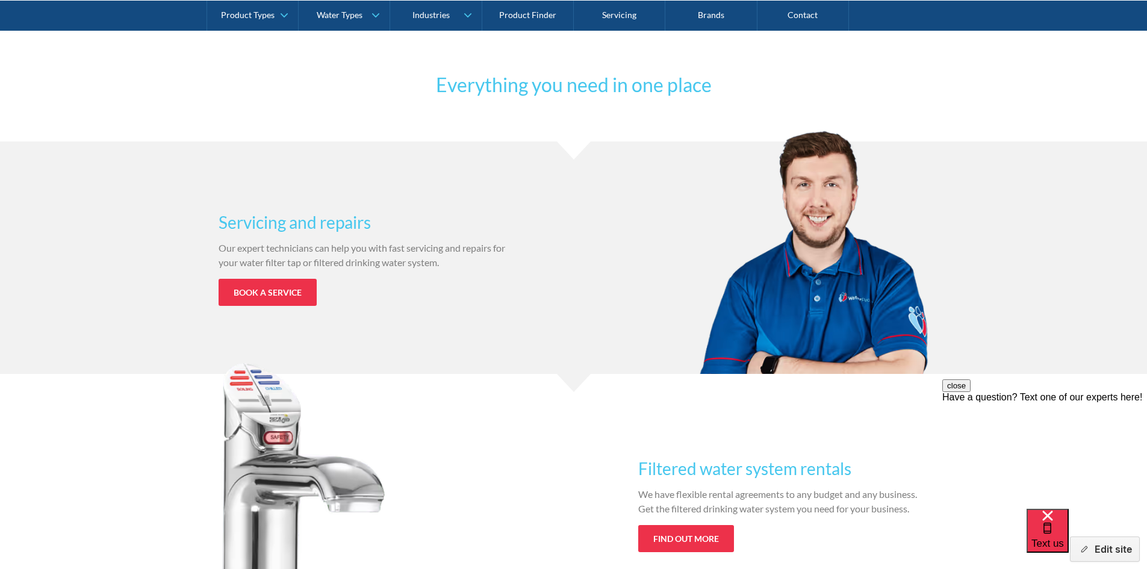
scroll to position [847, 0]
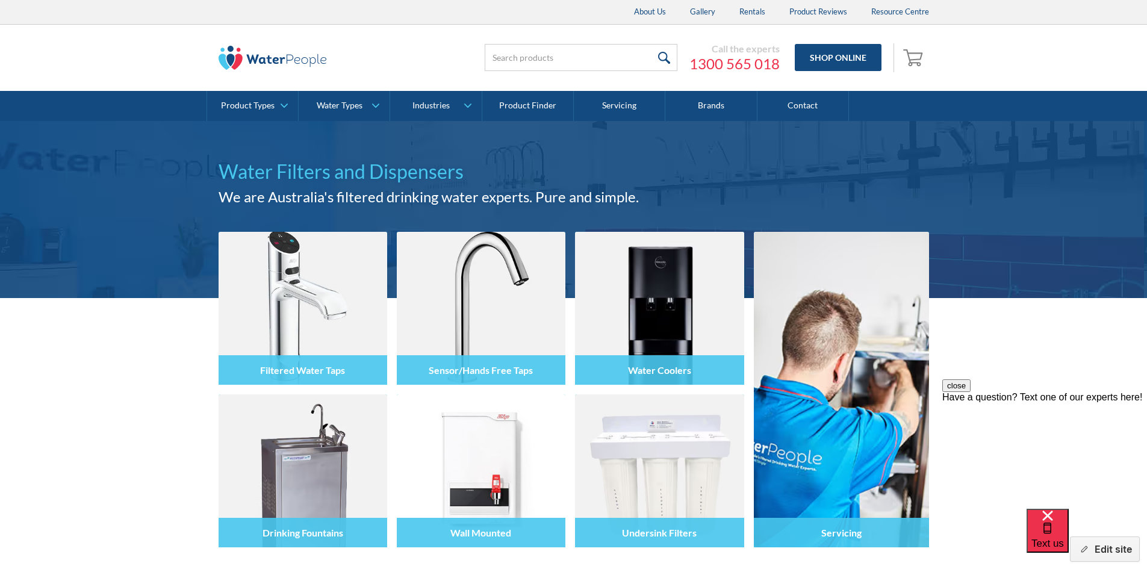
drag, startPoint x: 1088, startPoint y: 549, endPoint x: 576, endPoint y: 441, distance: 522.6
click at [1088, 549] on icon "button" at bounding box center [1084, 549] width 9 height 9
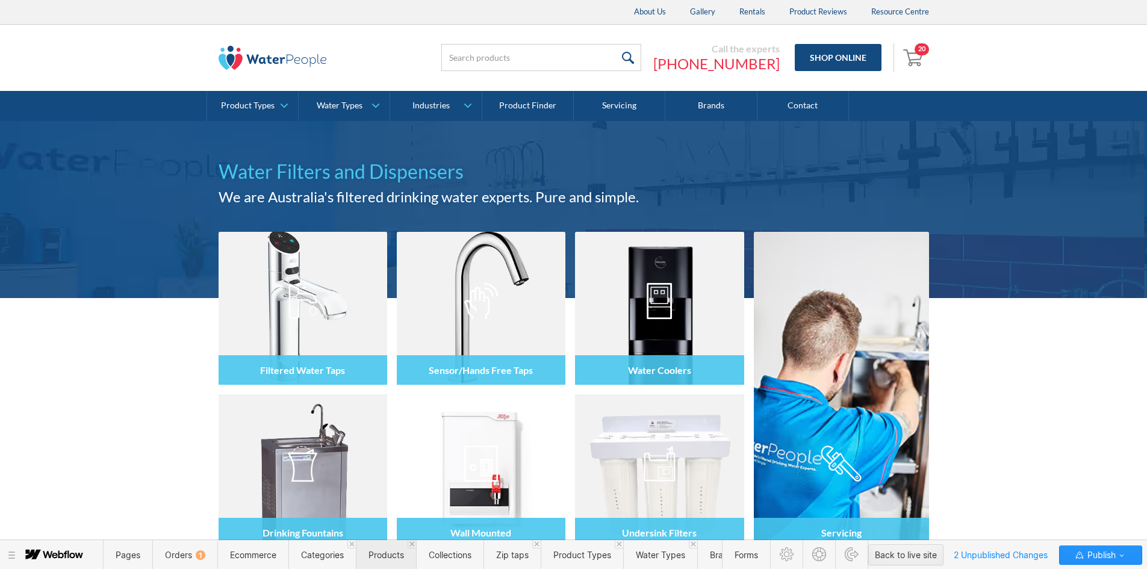
click at [370, 559] on span "Products" at bounding box center [387, 555] width 36 height 10
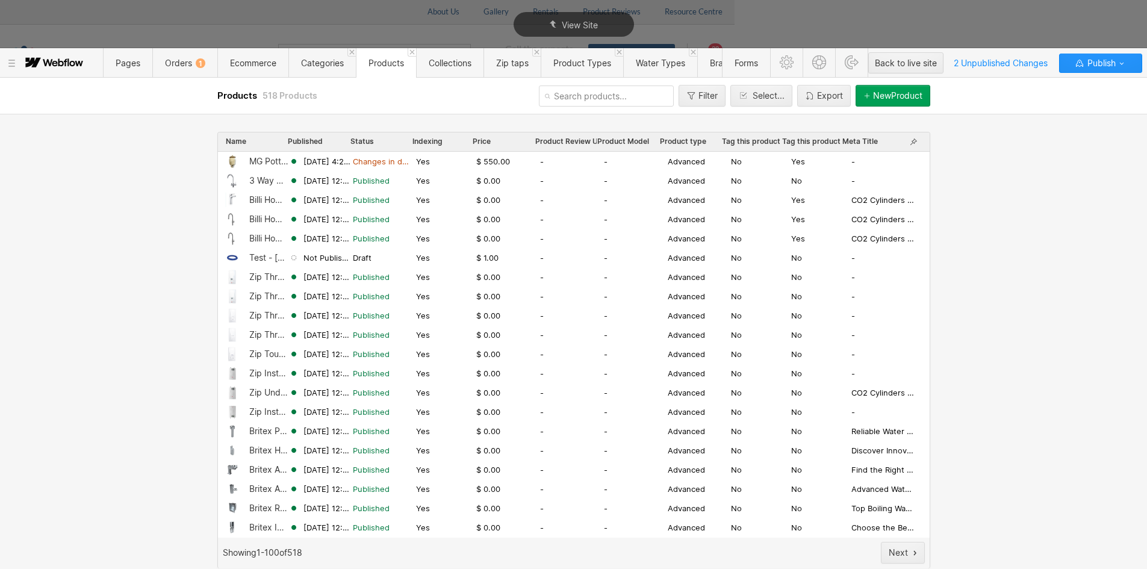
click at [373, 63] on span "Products" at bounding box center [387, 63] width 36 height 10
click at [588, 102] on input "text" at bounding box center [606, 96] width 135 height 21
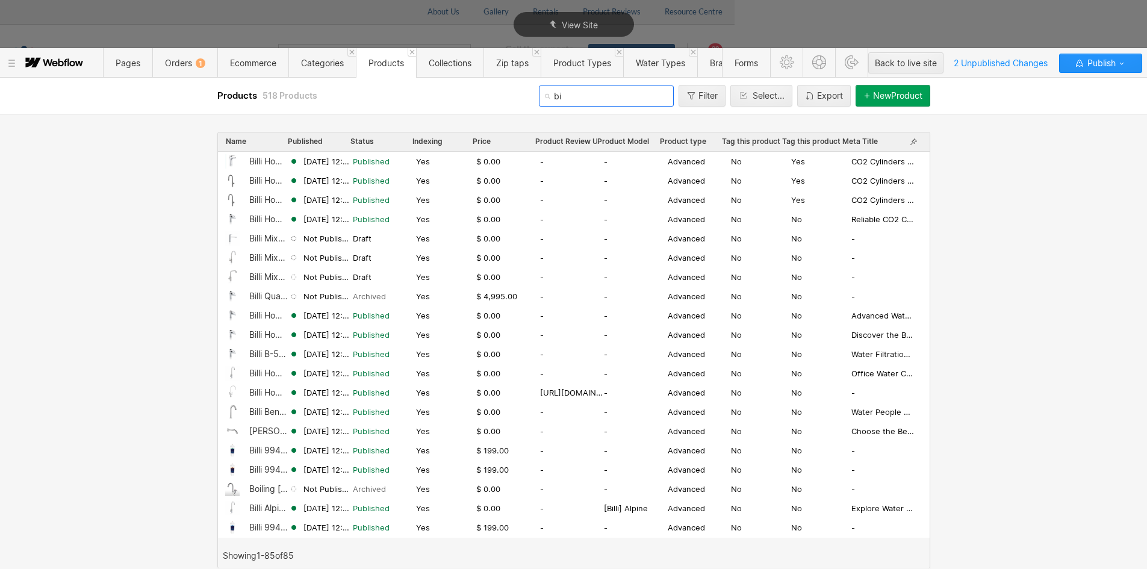
type input "b"
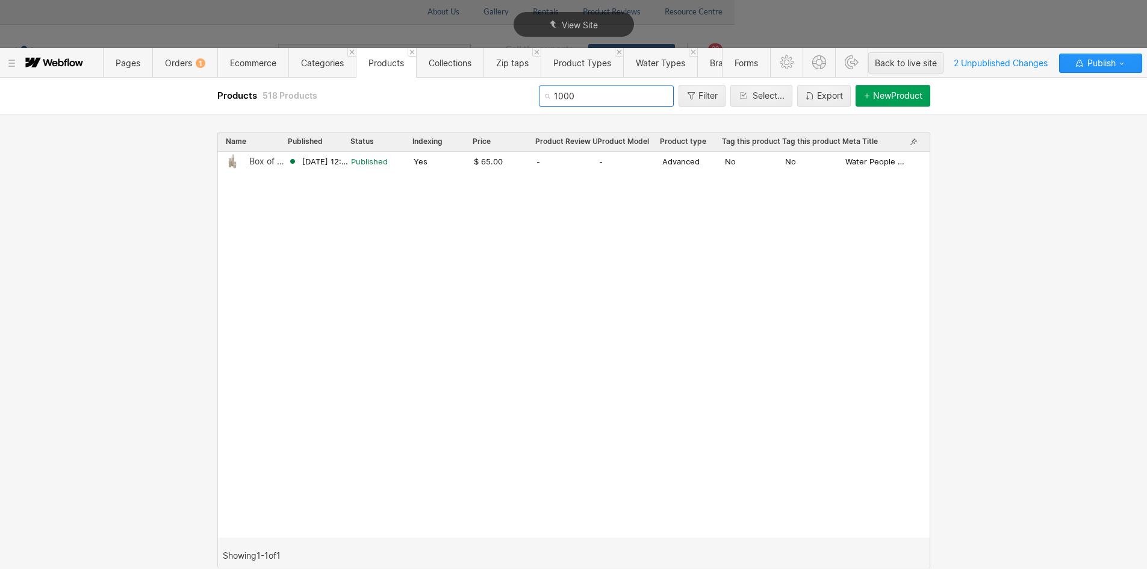
click at [563, 104] on input "1000" at bounding box center [606, 96] width 135 height 21
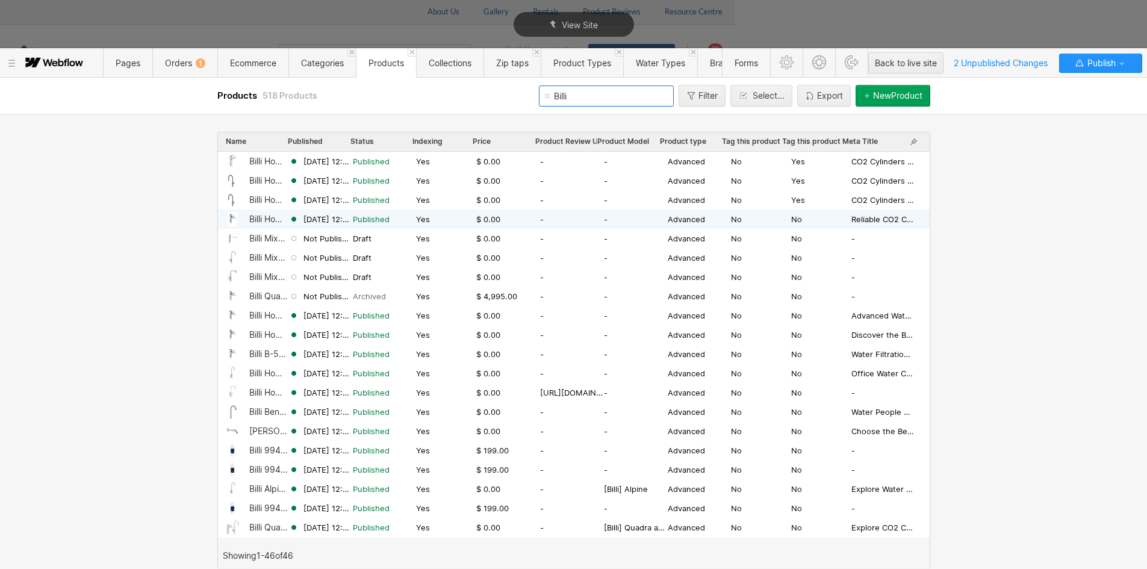
type input "Billi"
click at [260, 219] on div "Billi Home Boiling, Chilled and Sparkling Residential with XL Levered Dispenser" at bounding box center [269, 219] width 40 height 10
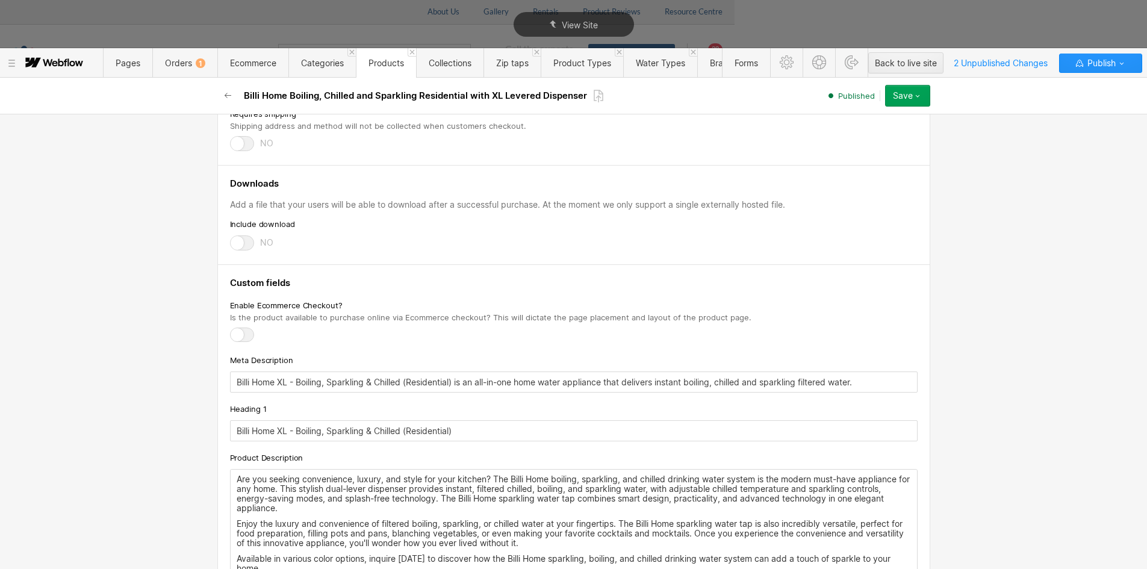
scroll to position [1144, 0]
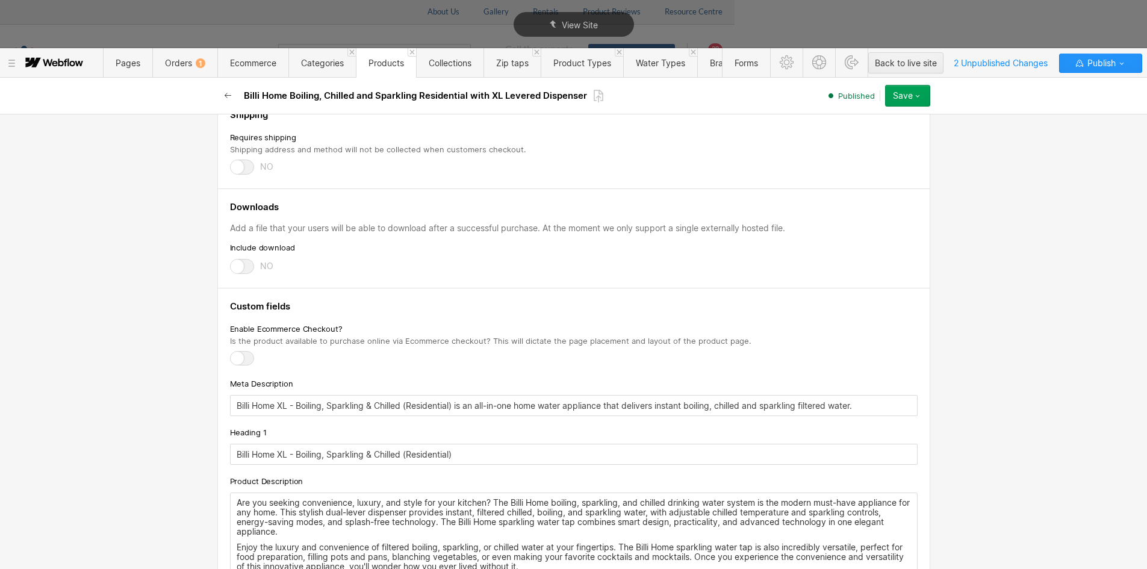
click at [228, 92] on icon "button" at bounding box center [228, 96] width 10 height 10
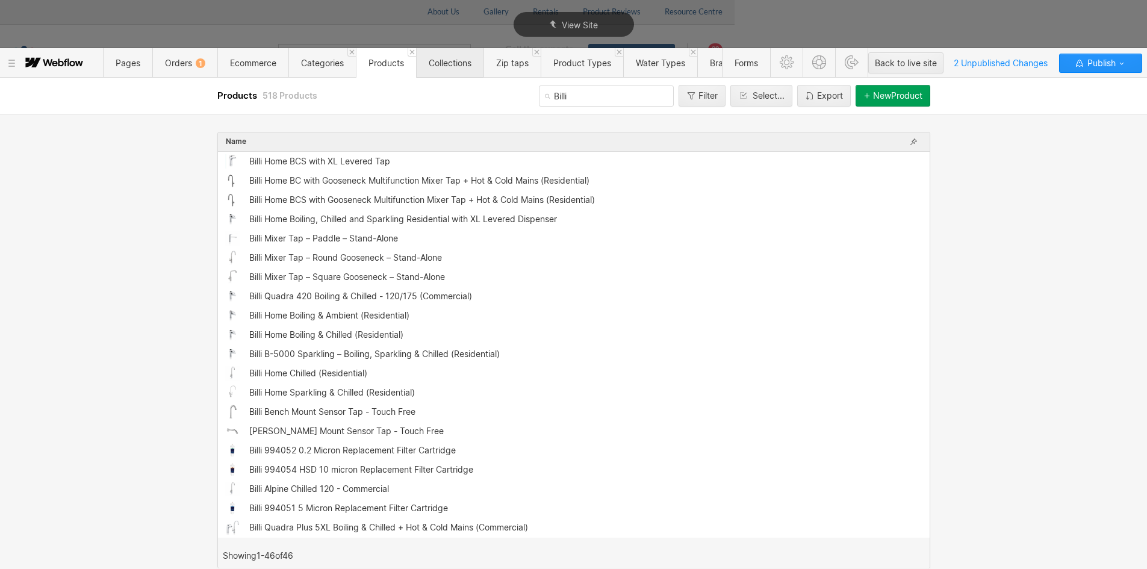
click at [471, 56] on span "Collections" at bounding box center [449, 63] width 67 height 30
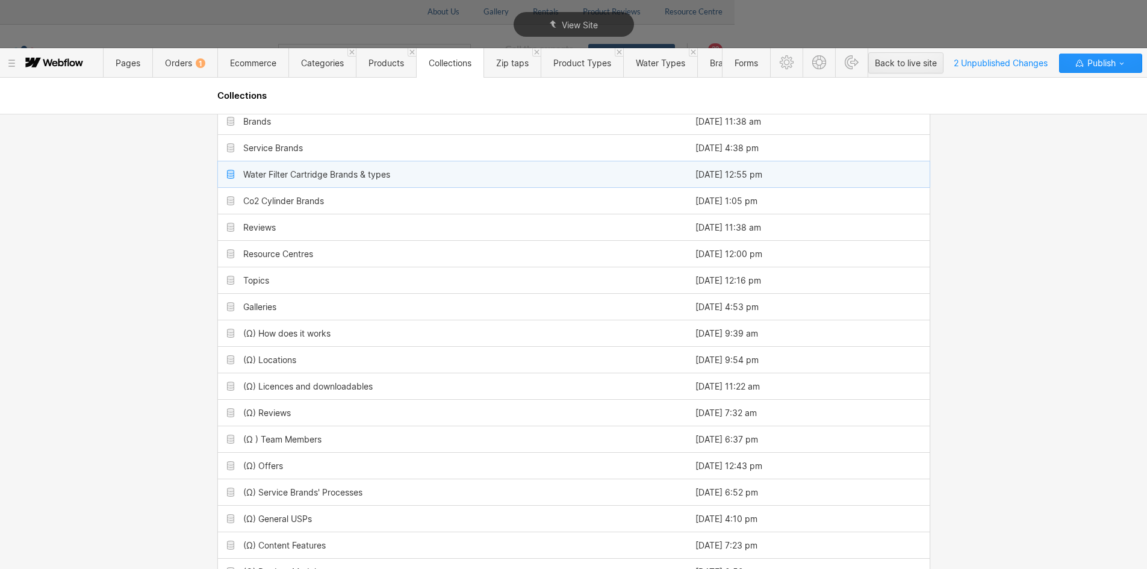
scroll to position [241, 0]
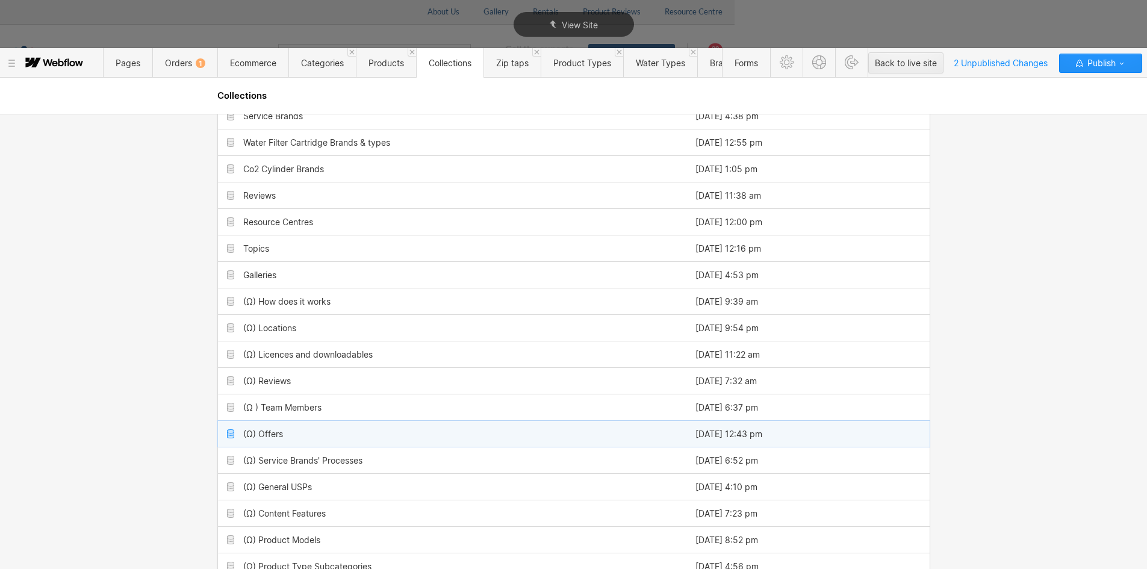
click at [312, 433] on div "(Ω) Offers" at bounding box center [452, 434] width 469 height 26
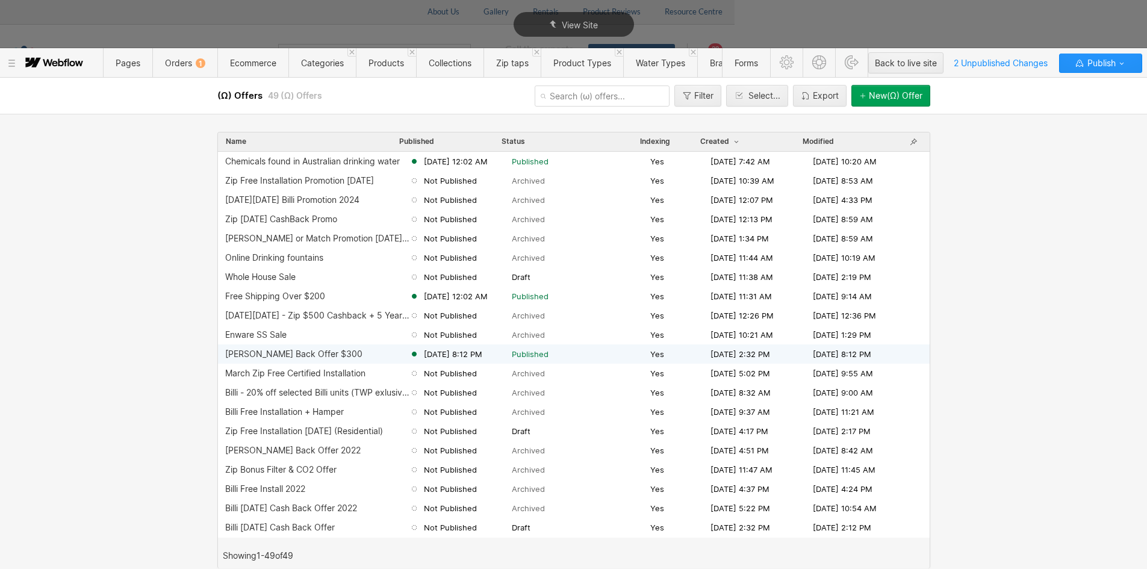
click at [290, 354] on div "[PERSON_NAME] Back Offer $300" at bounding box center [293, 354] width 137 height 10
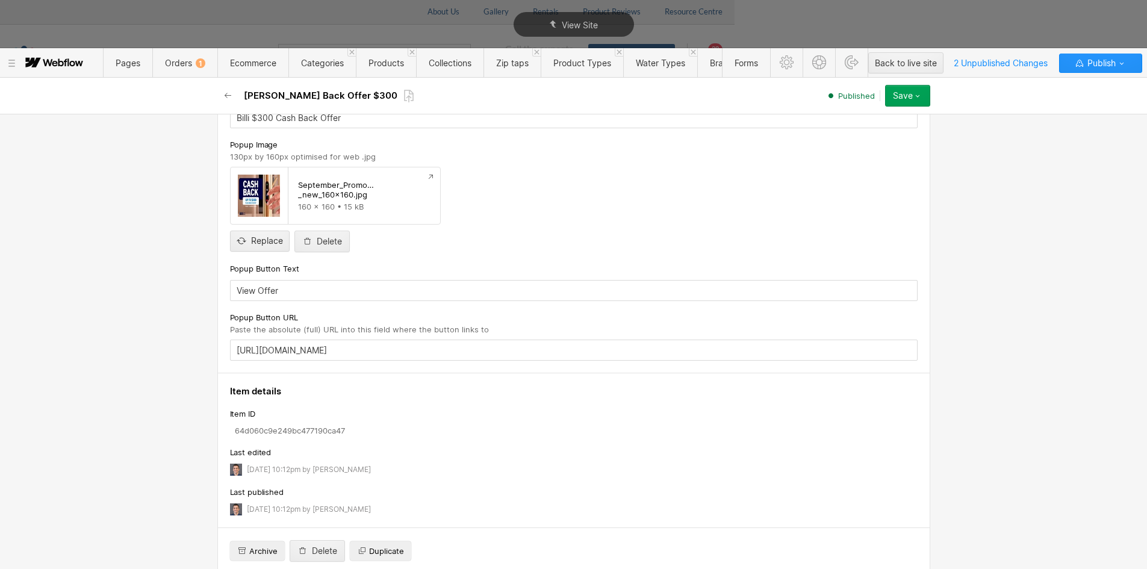
scroll to position [943, 0]
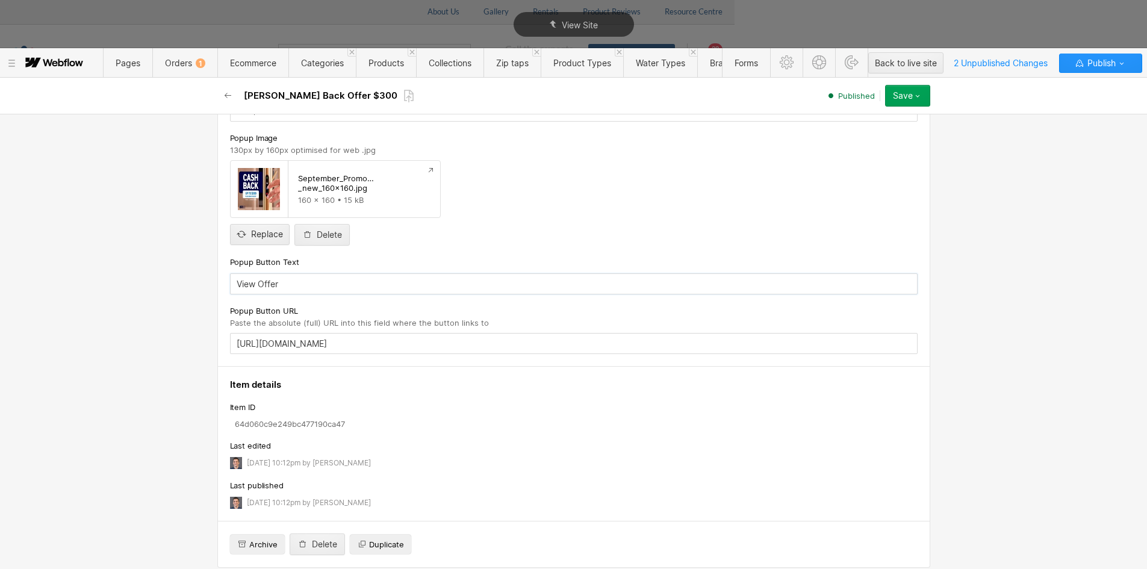
click at [261, 274] on input "View Offer" at bounding box center [574, 283] width 688 height 21
click at [261, 275] on input "View Offer" at bounding box center [574, 285] width 688 height 21
click at [249, 275] on input "ViewRange" at bounding box center [574, 285] width 688 height 21
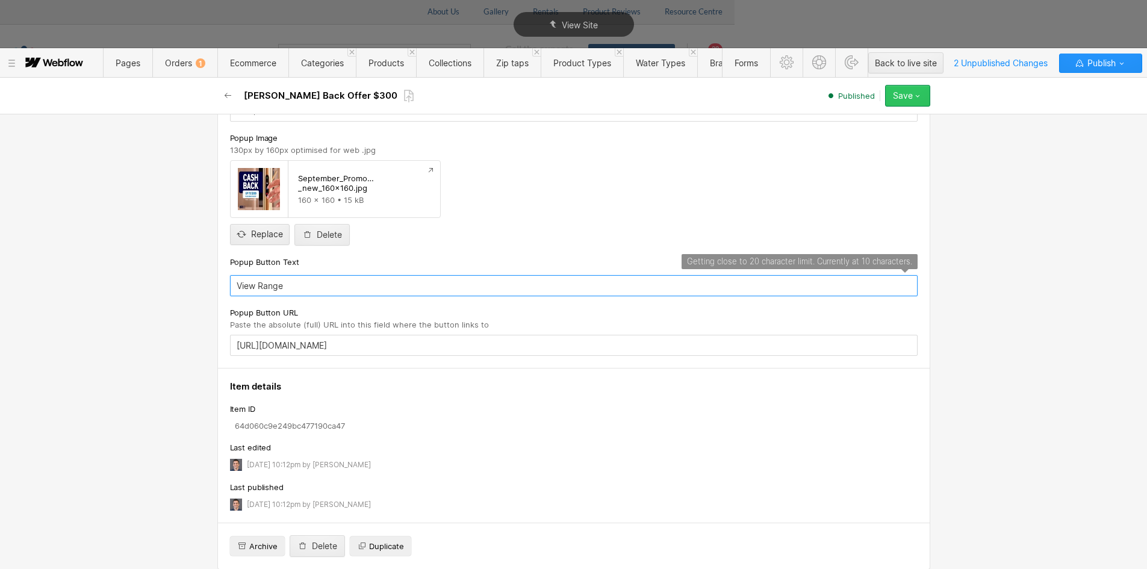
type input "View Range"
click at [925, 93] on button "Save" at bounding box center [907, 96] width 45 height 22
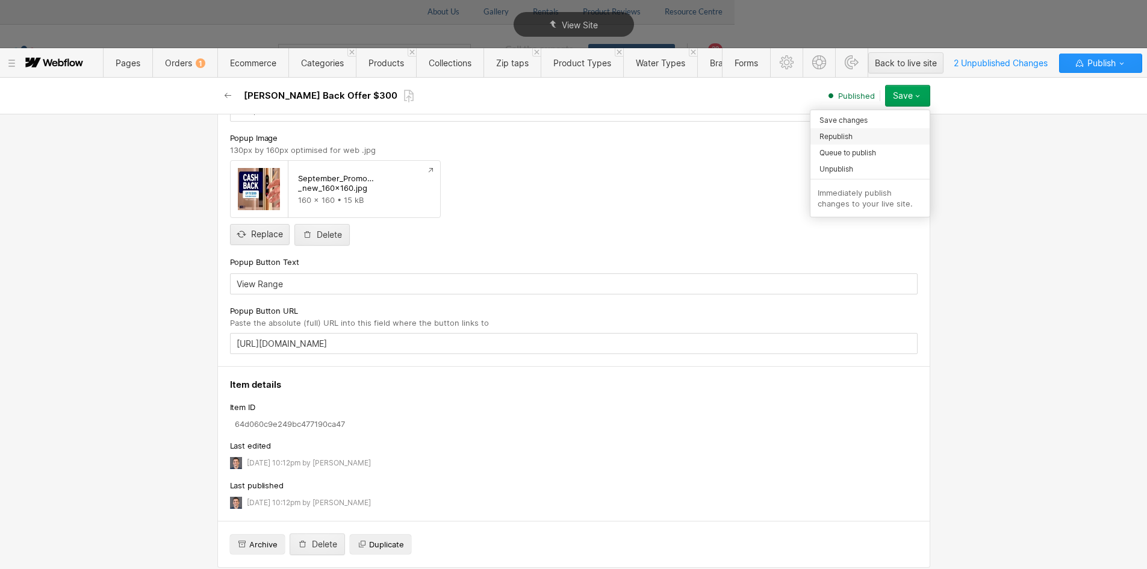
click at [835, 135] on span "Republish" at bounding box center [836, 136] width 33 height 11
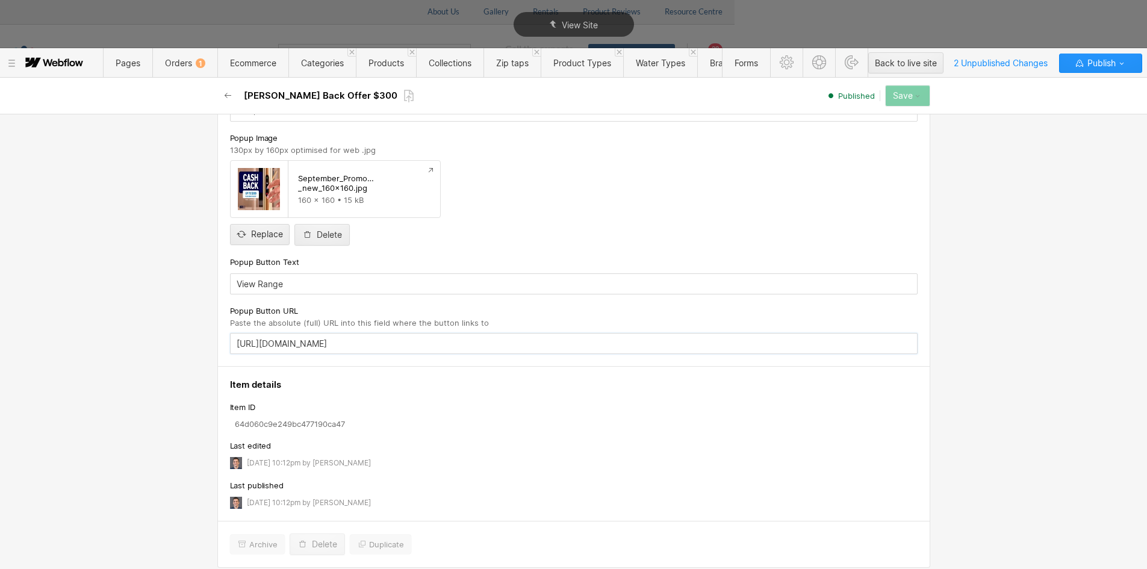
click at [427, 340] on input "[URL][DOMAIN_NAME]" at bounding box center [574, 343] width 688 height 21
click at [426, 338] on input "[URL][DOMAIN_NAME]" at bounding box center [574, 343] width 688 height 21
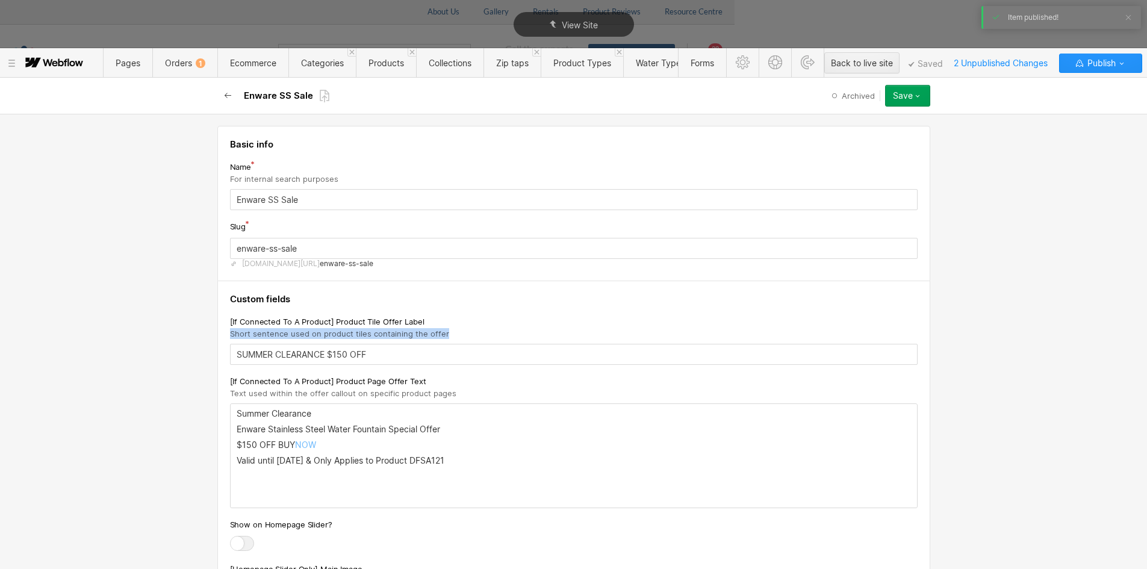
click at [221, 94] on button "button" at bounding box center [228, 96] width 22 height 22
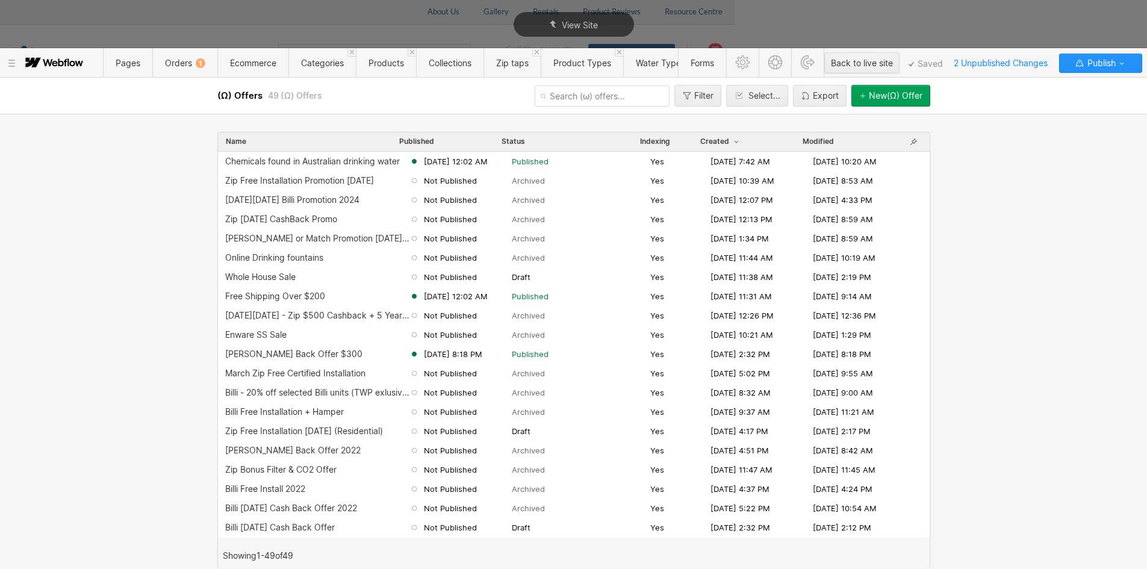
drag, startPoint x: 378, startPoint y: 66, endPoint x: 635, endPoint y: 112, distance: 260.6
click at [378, 66] on span "Products" at bounding box center [387, 63] width 36 height 10
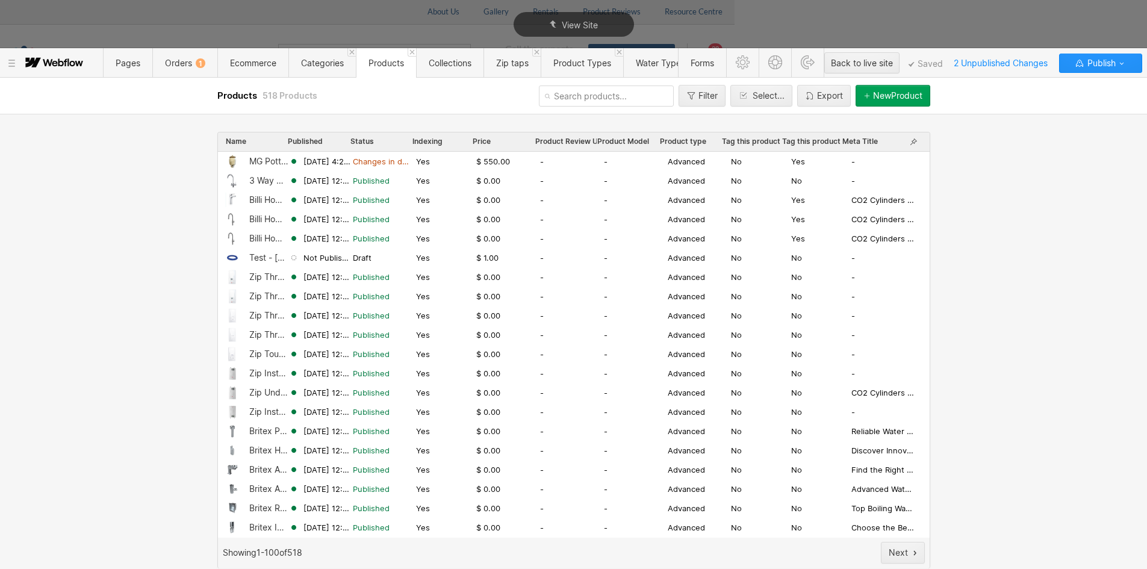
click at [592, 96] on input "text" at bounding box center [606, 96] width 135 height 21
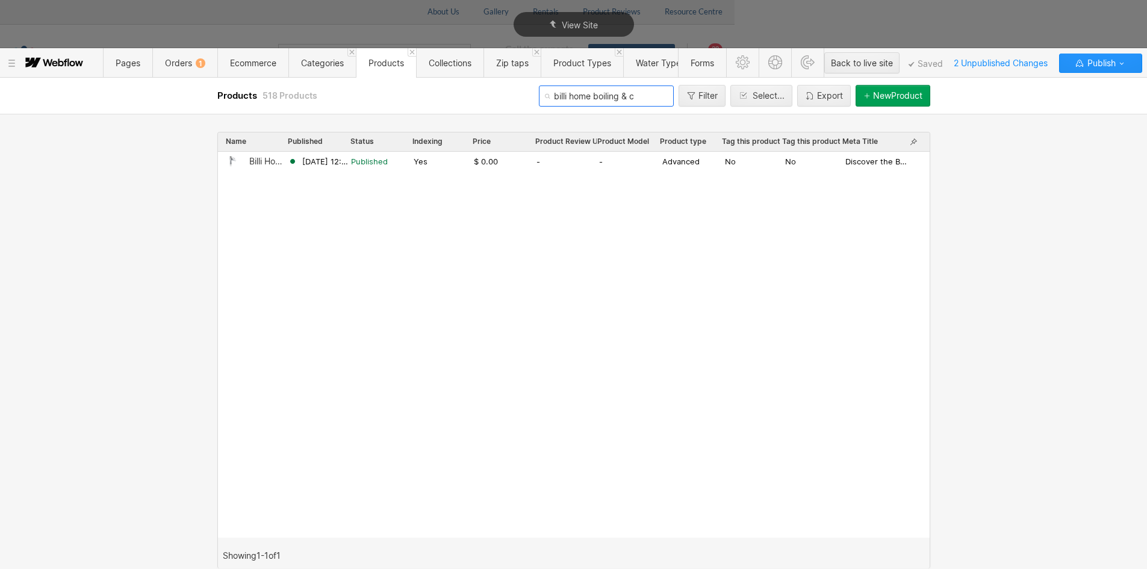
type input "billi home boiling & c"
click at [298, 160] on div "[DATE] 12:02 AM" at bounding box center [319, 161] width 63 height 11
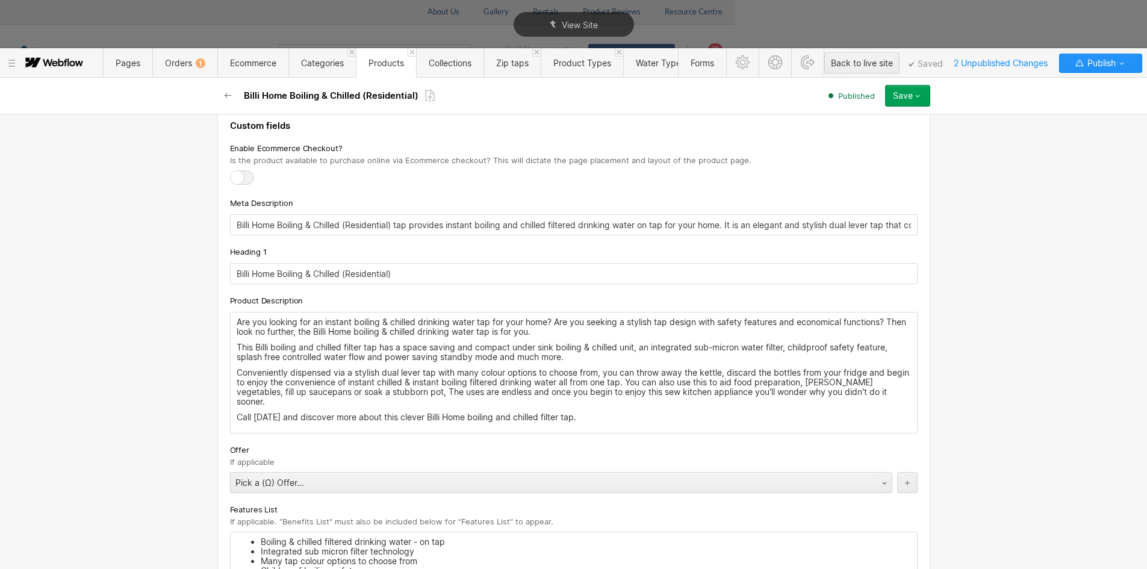
scroll to position [1566, 0]
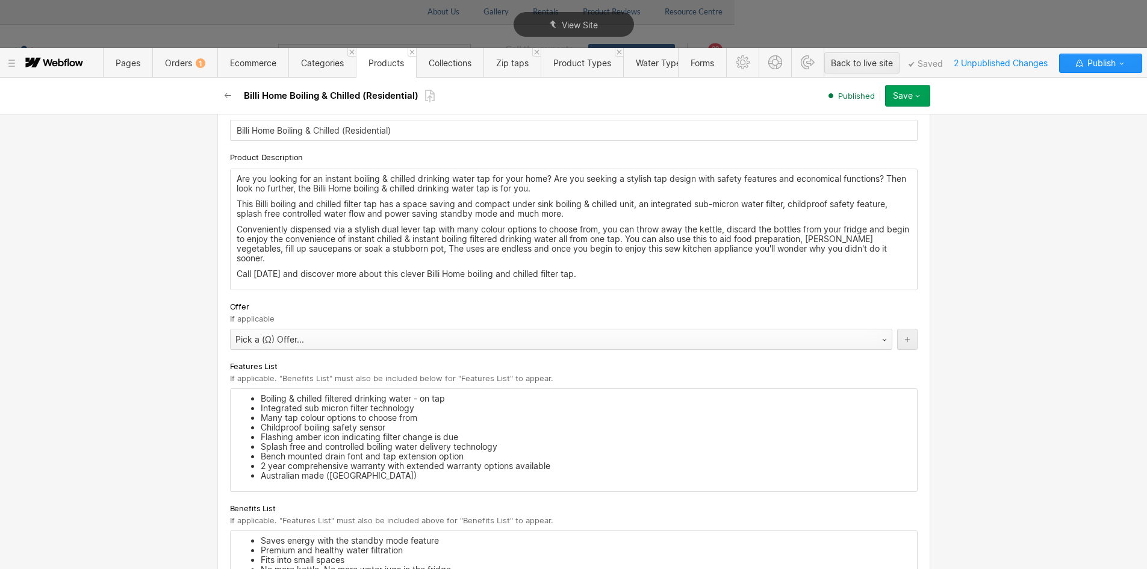
click at [276, 345] on div "Pick a (Ω) Offer..." at bounding box center [549, 339] width 637 height 19
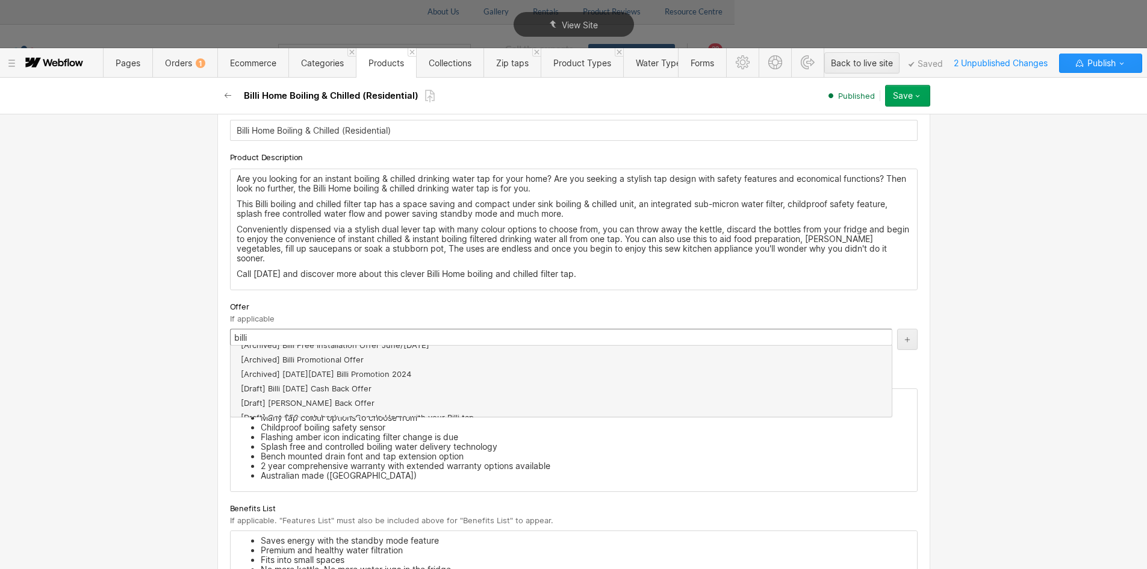
scroll to position [159, 0]
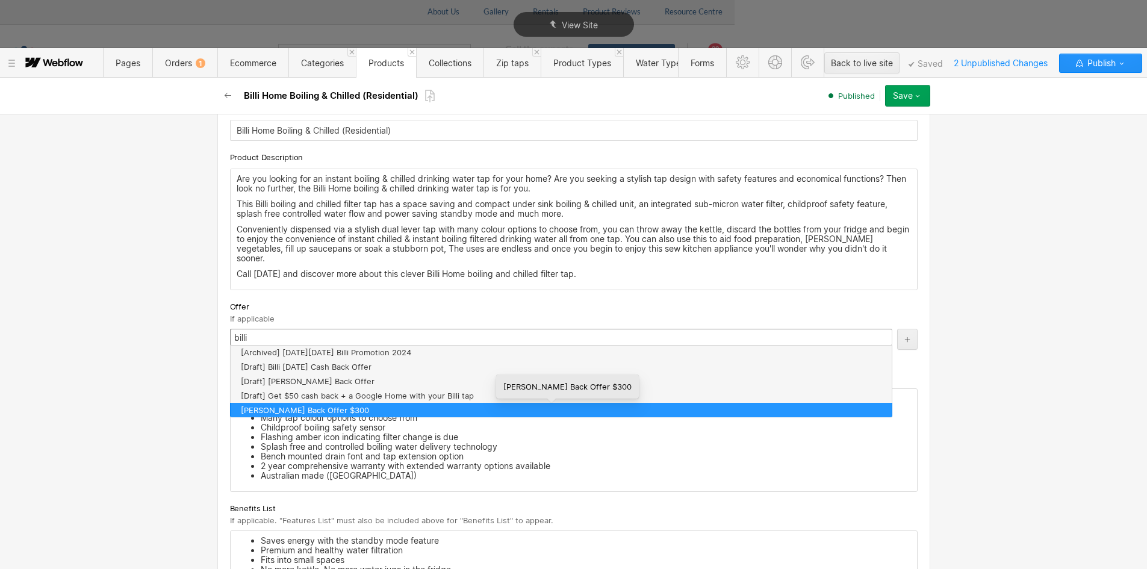
type input "billi"
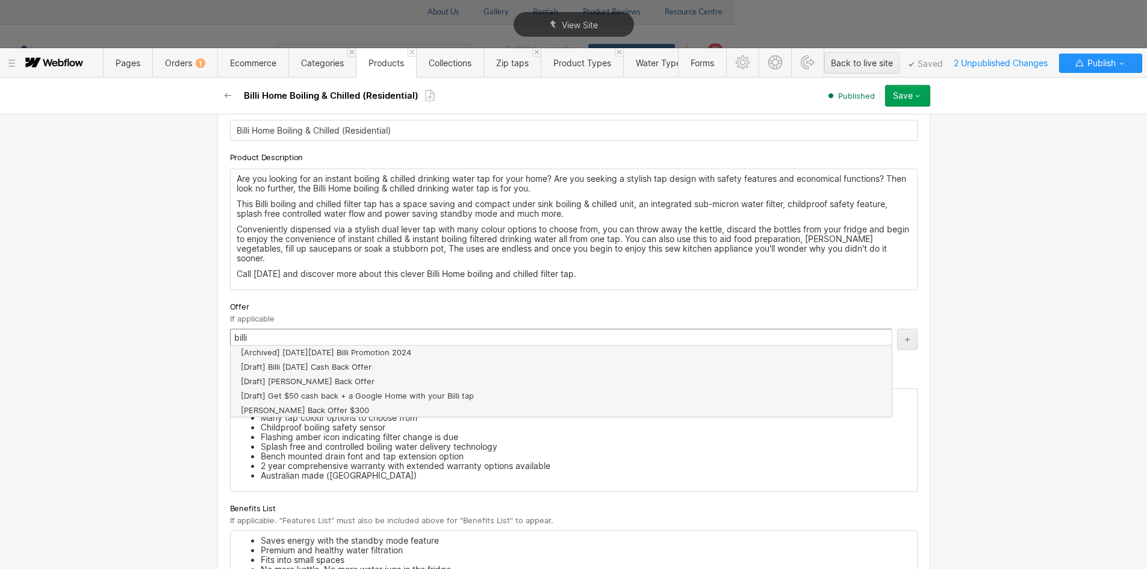
drag, startPoint x: 325, startPoint y: 405, endPoint x: 314, endPoint y: 406, distance: 10.3
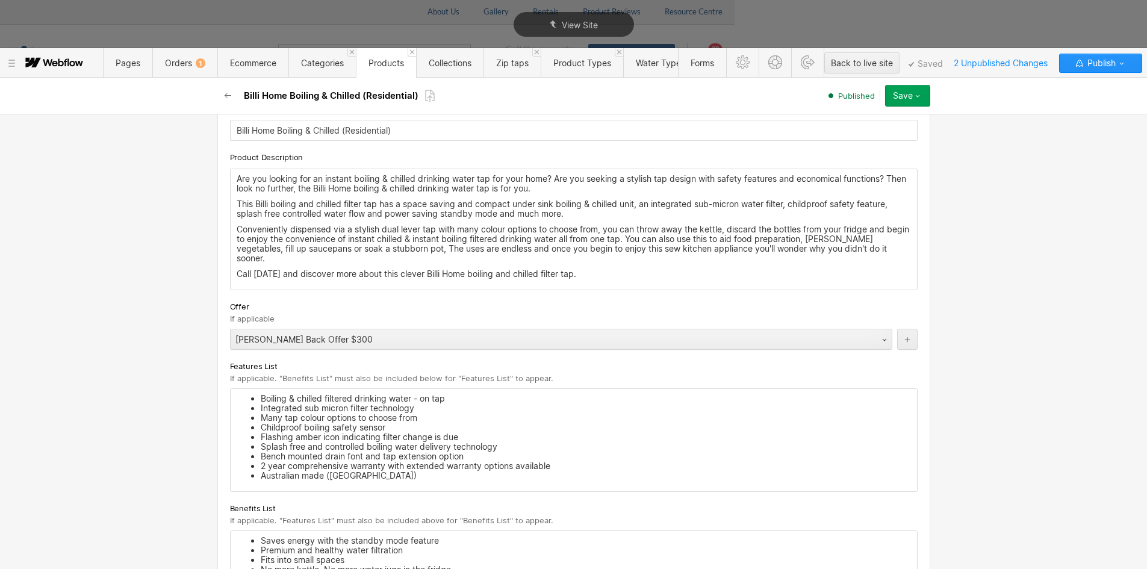
click at [141, 352] on div "Basic info Product type Advanced Advanced products provide all available custom…" at bounding box center [573, 341] width 1147 height 455
click at [925, 93] on button "Save" at bounding box center [907, 96] width 45 height 22
click at [865, 132] on div "Republish" at bounding box center [870, 136] width 119 height 16
